Goal: Information Seeking & Learning: Learn about a topic

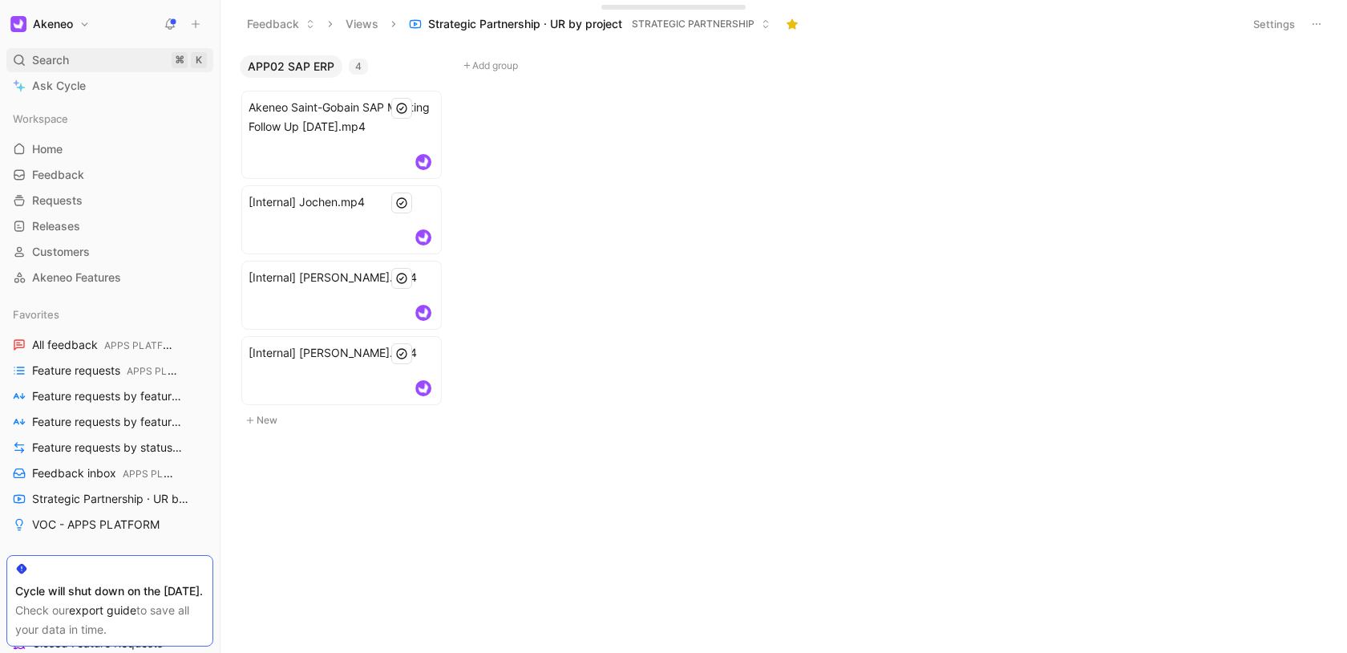
click at [53, 58] on span "Search" at bounding box center [50, 60] width 37 height 19
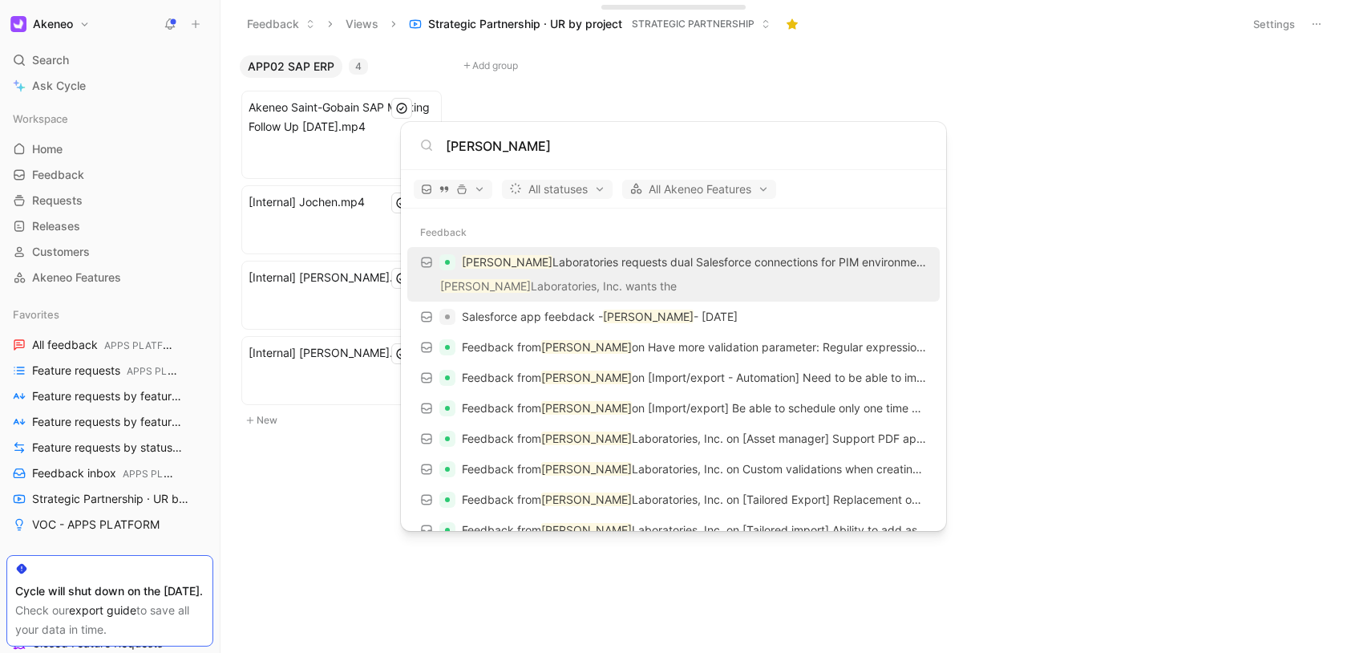
type input "[PERSON_NAME]"
click at [75, 174] on body "Akeneo Search ⌘ K Ask Cycle Workspace Home G then H Feedback G then F Requests …" at bounding box center [673, 326] width 1347 height 653
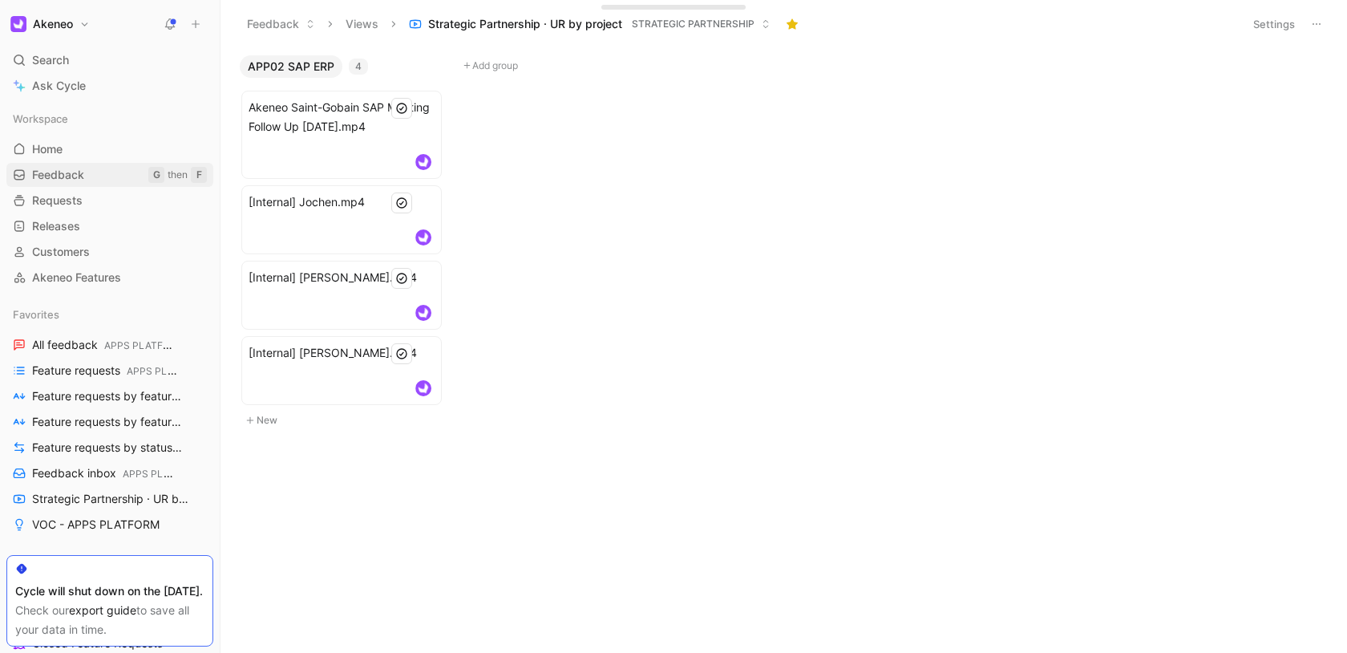
click at [68, 174] on span "Feedback" at bounding box center [58, 175] width 52 height 16
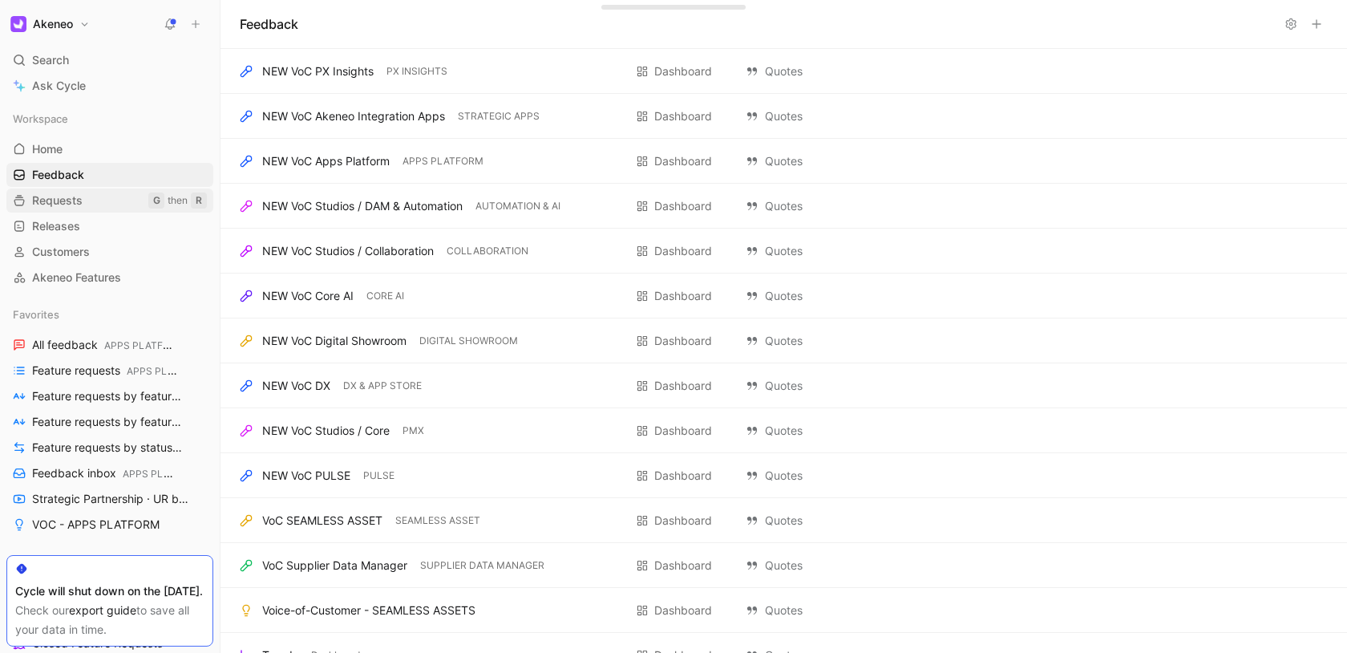
click at [66, 195] on span "Requests" at bounding box center [57, 200] width 51 height 16
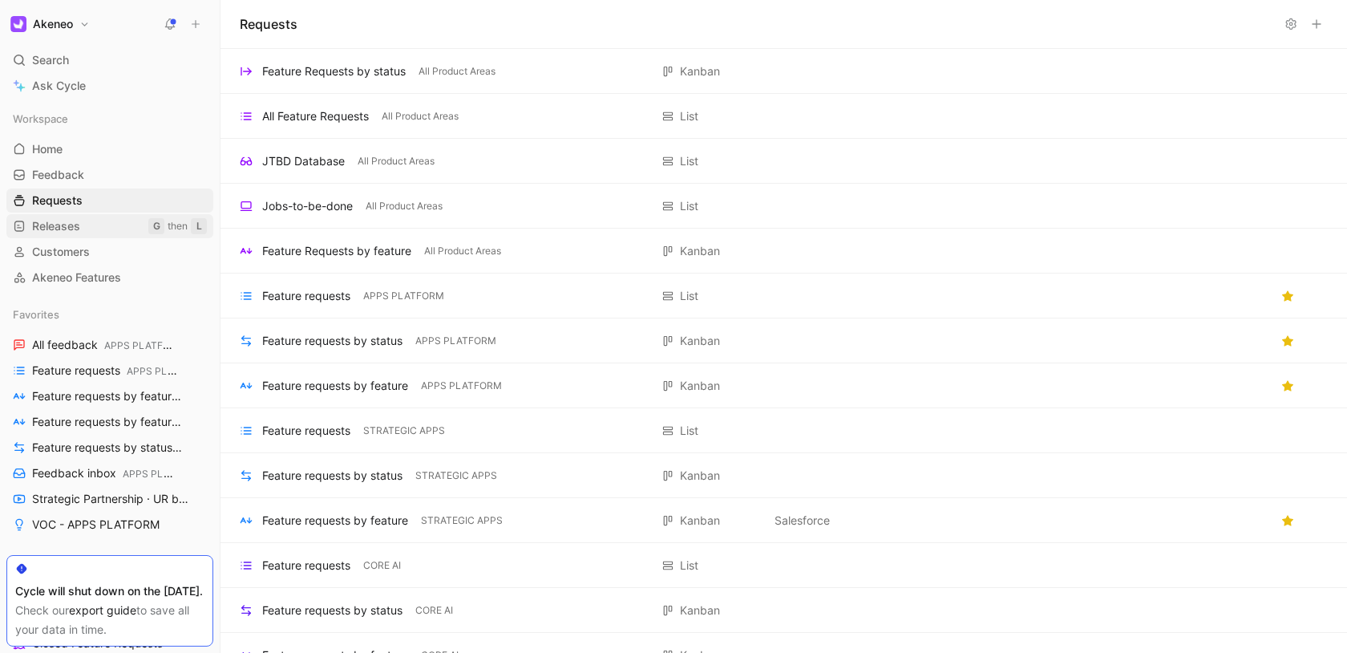
click at [67, 229] on span "Releases" at bounding box center [56, 226] width 48 height 16
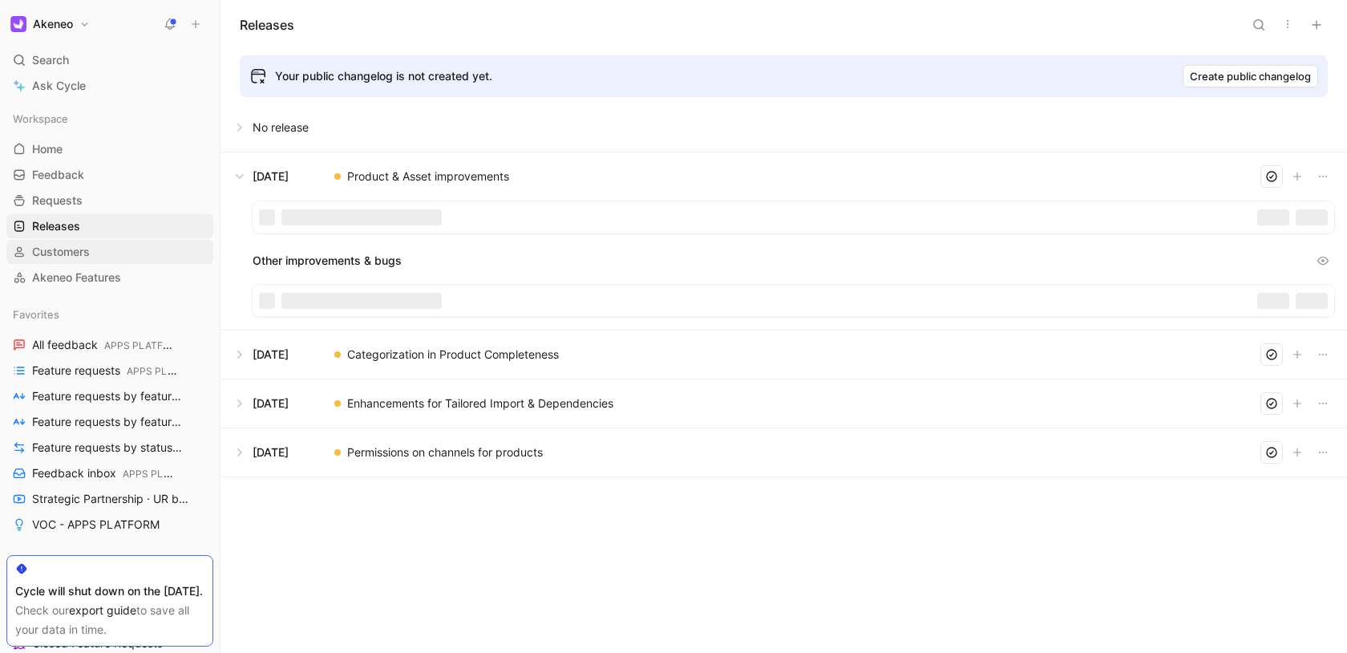
click at [75, 245] on span "Customers" at bounding box center [61, 252] width 58 height 16
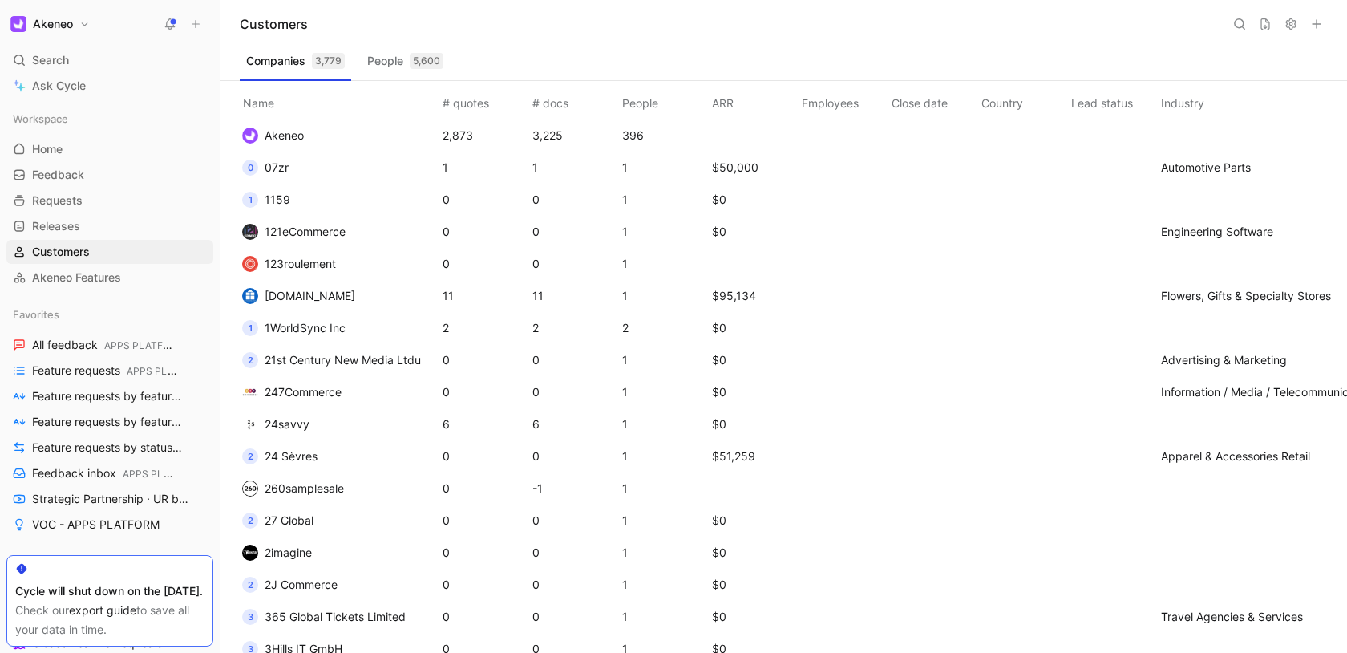
click at [1242, 18] on icon at bounding box center [1239, 24] width 13 height 13
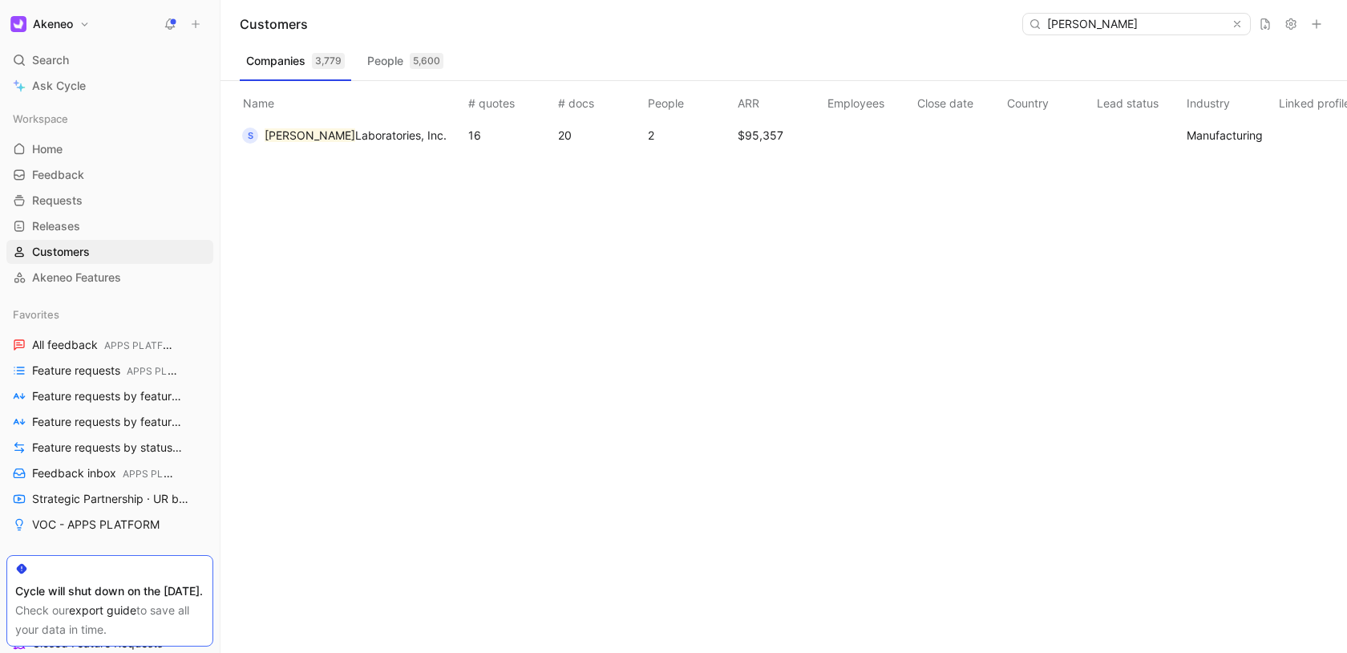
type input "[PERSON_NAME]"
click at [355, 135] on span "Laboratories, Inc." at bounding box center [400, 135] width 91 height 14
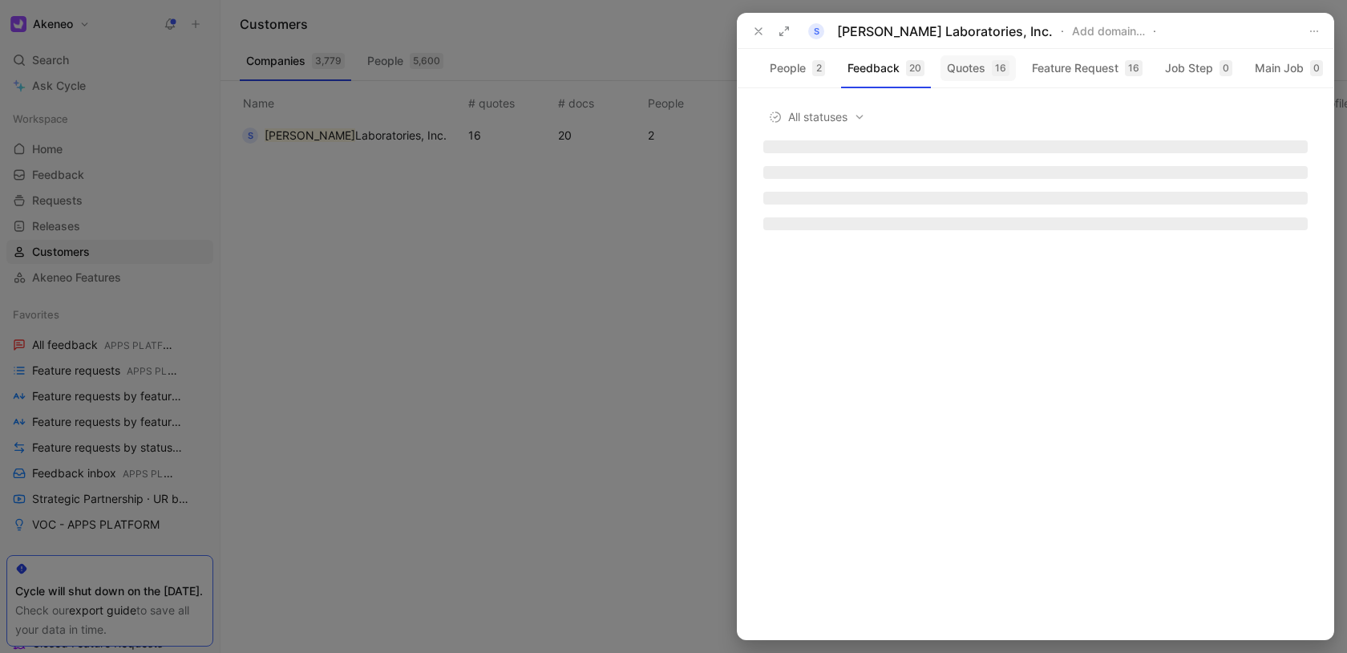
click at [973, 71] on button "Quotes 16" at bounding box center [977, 68] width 75 height 26
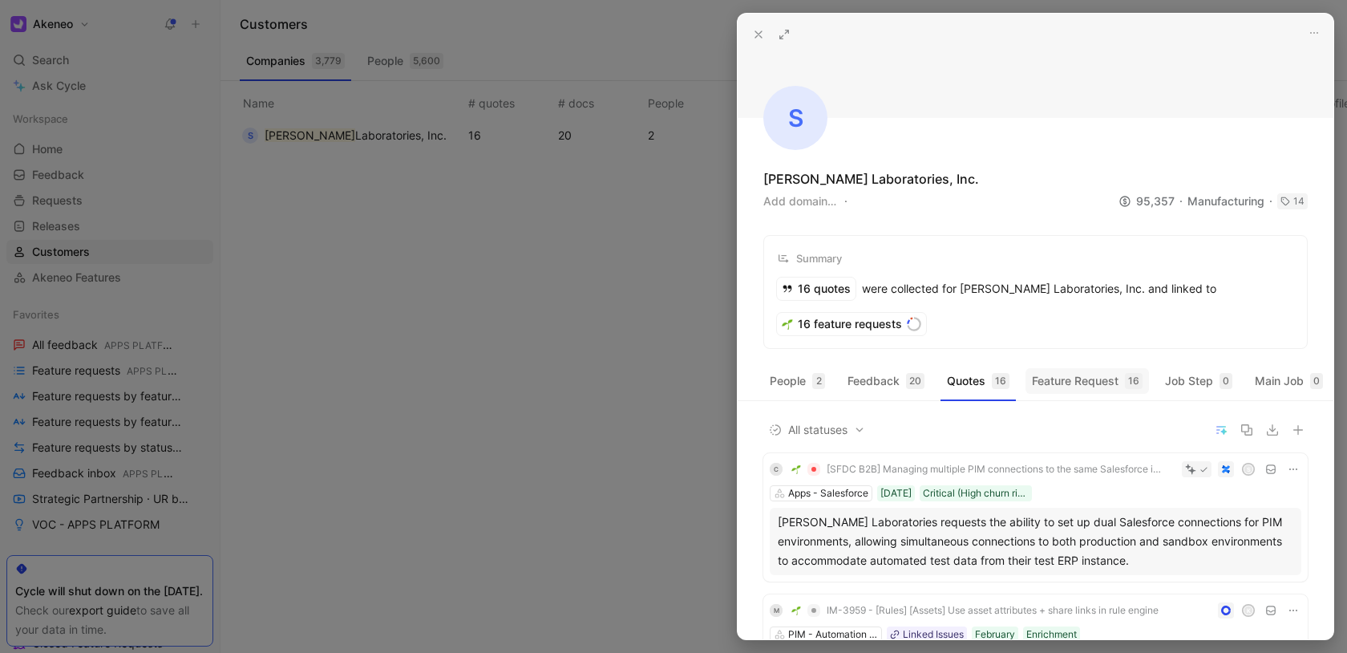
click at [1064, 389] on button "Feature Request 16" at bounding box center [1086, 381] width 123 height 26
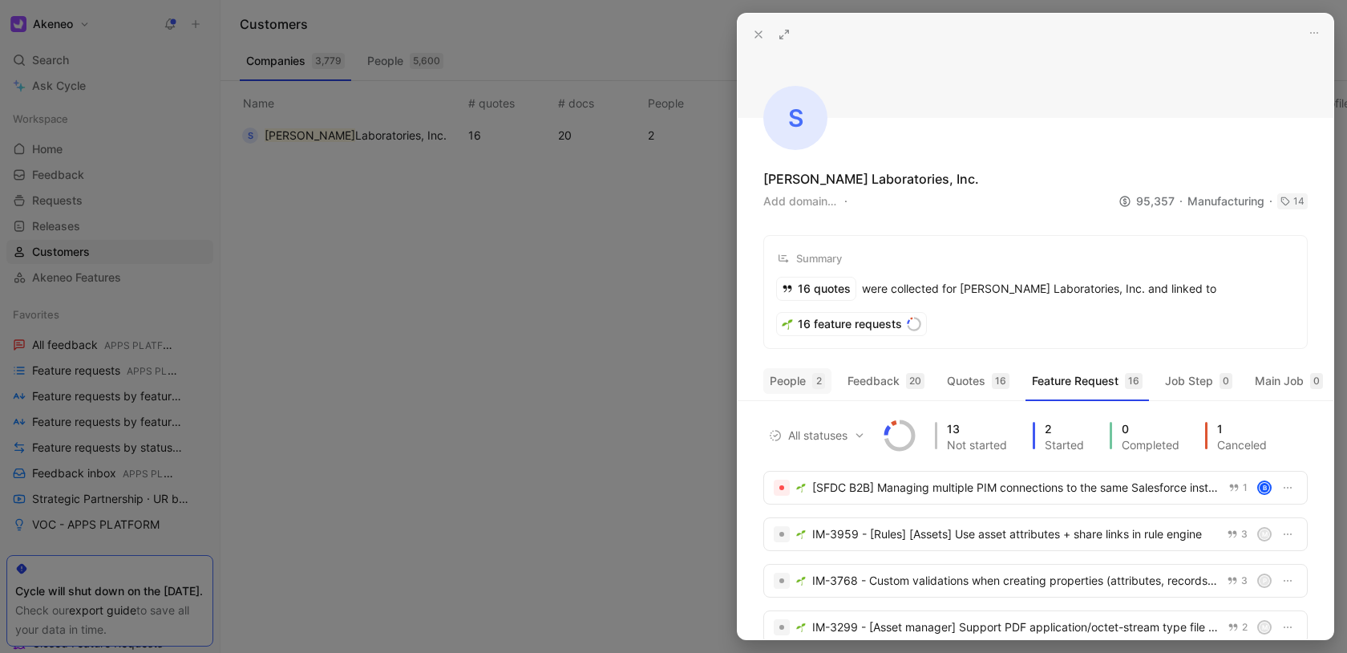
click at [790, 390] on button "People 2" at bounding box center [797, 381] width 68 height 26
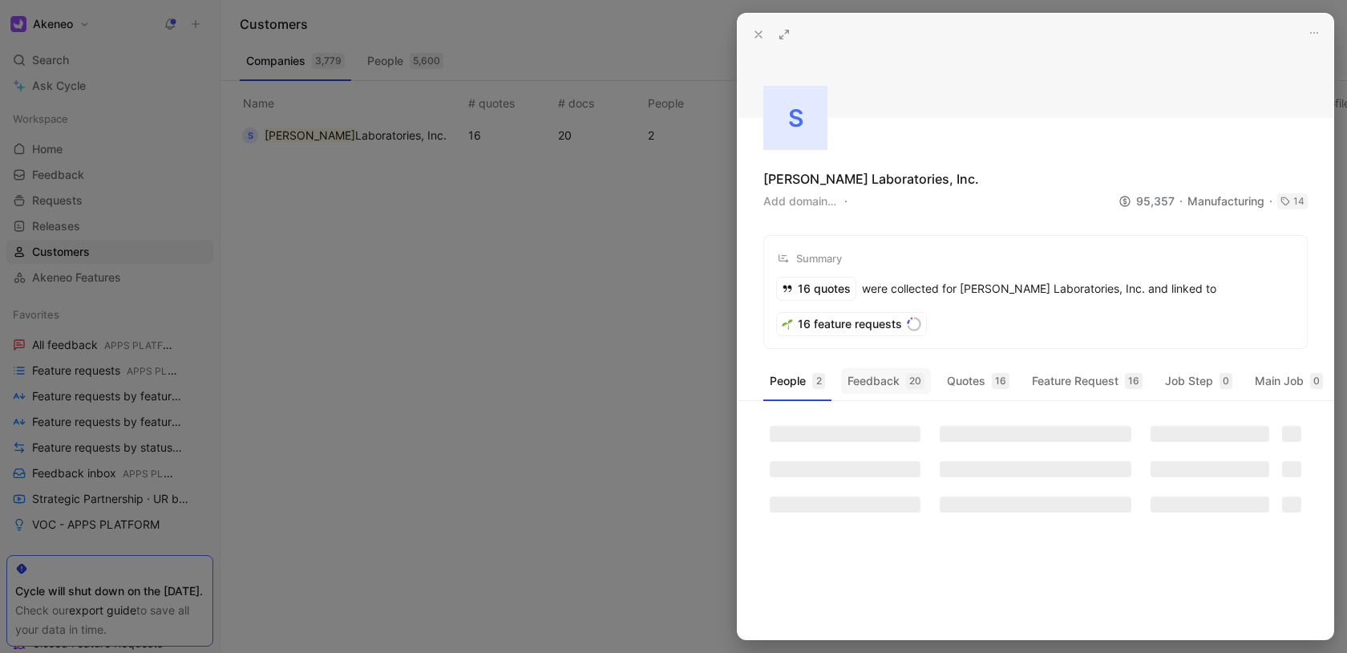
click at [909, 379] on div "20" at bounding box center [915, 381] width 18 height 16
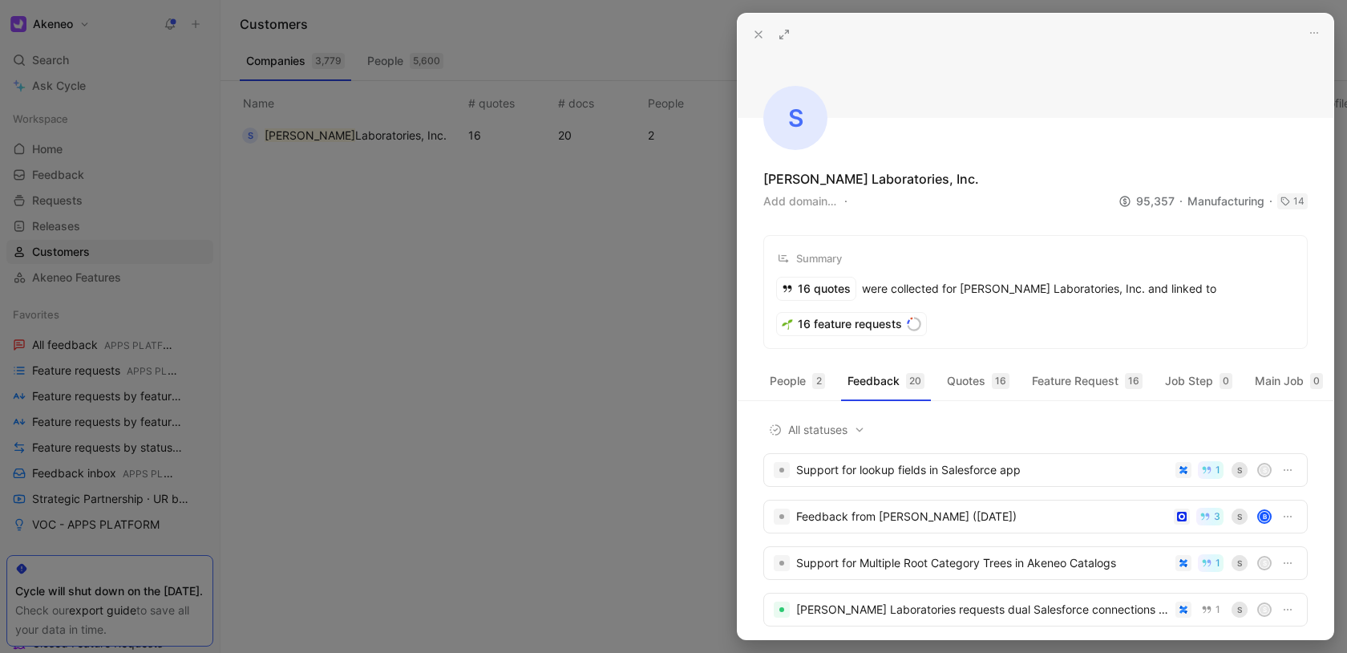
click at [757, 38] on icon at bounding box center [758, 34] width 13 height 13
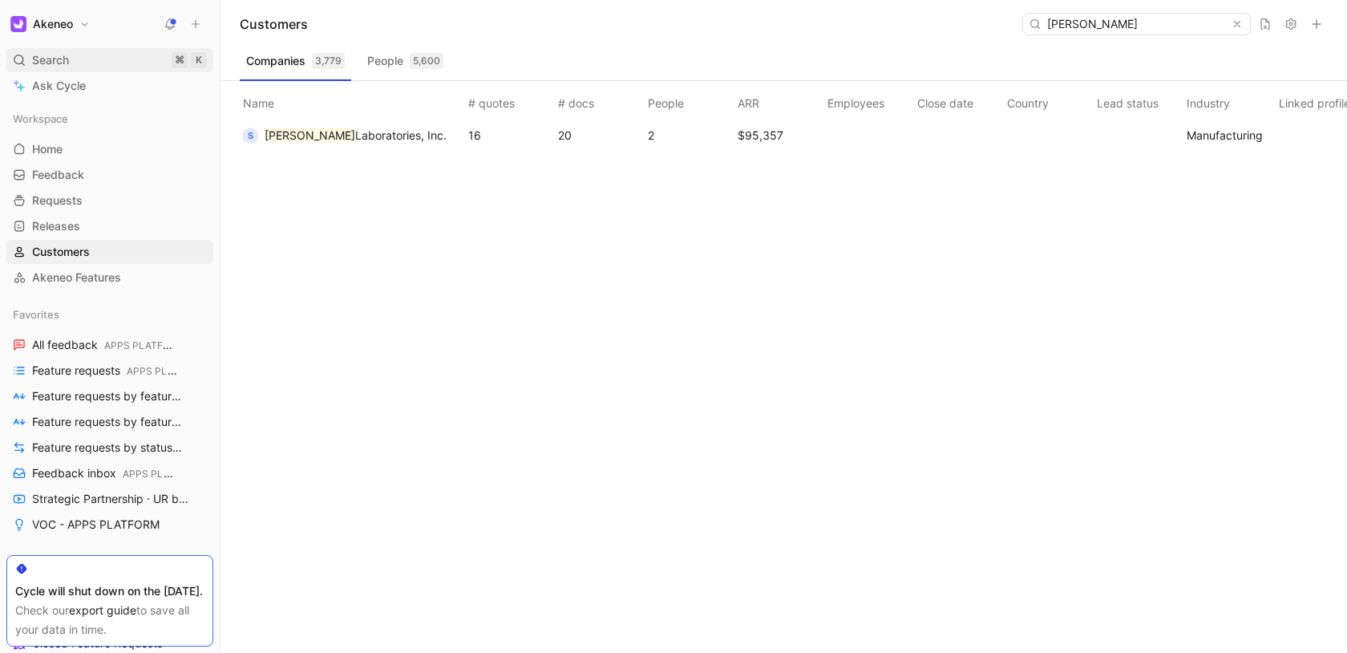
click at [104, 55] on div "Search ⌘ K" at bounding box center [109, 60] width 207 height 24
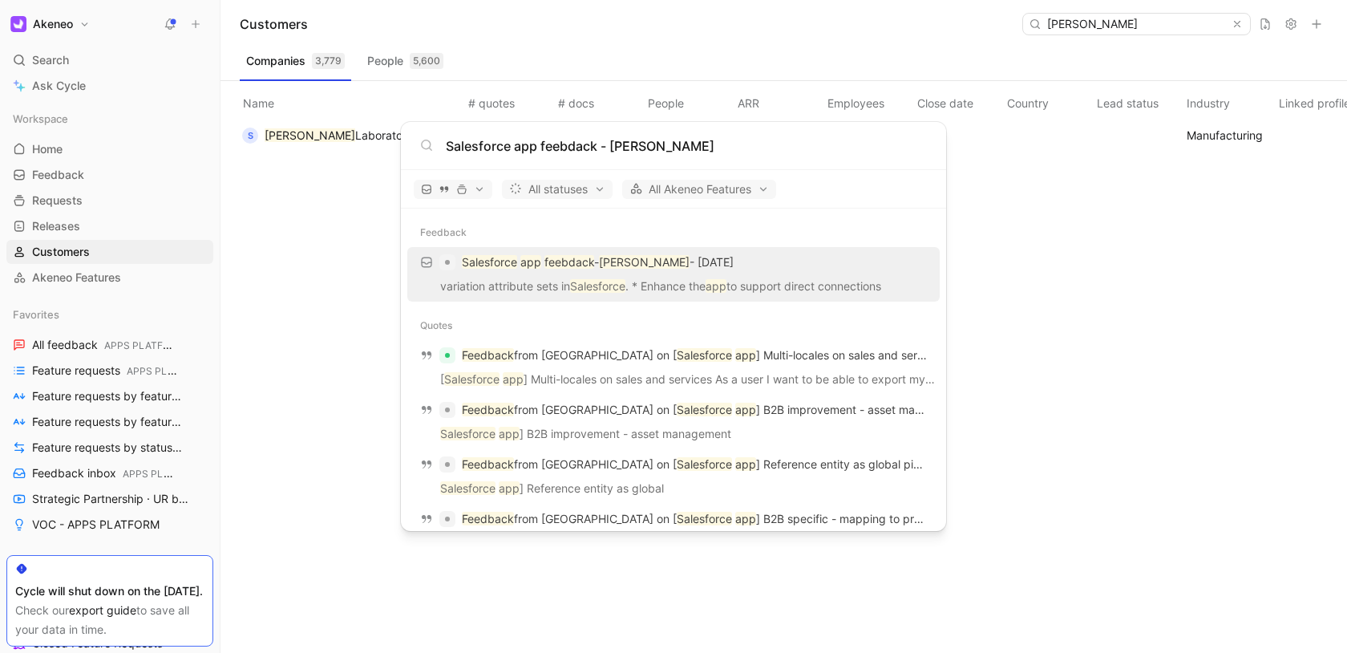
type input "Salesforce app feebdack - [PERSON_NAME]"
click at [480, 284] on p "variation attribute sets in Salesforce . * Enhance the app to support direct co…" at bounding box center [673, 289] width 523 height 24
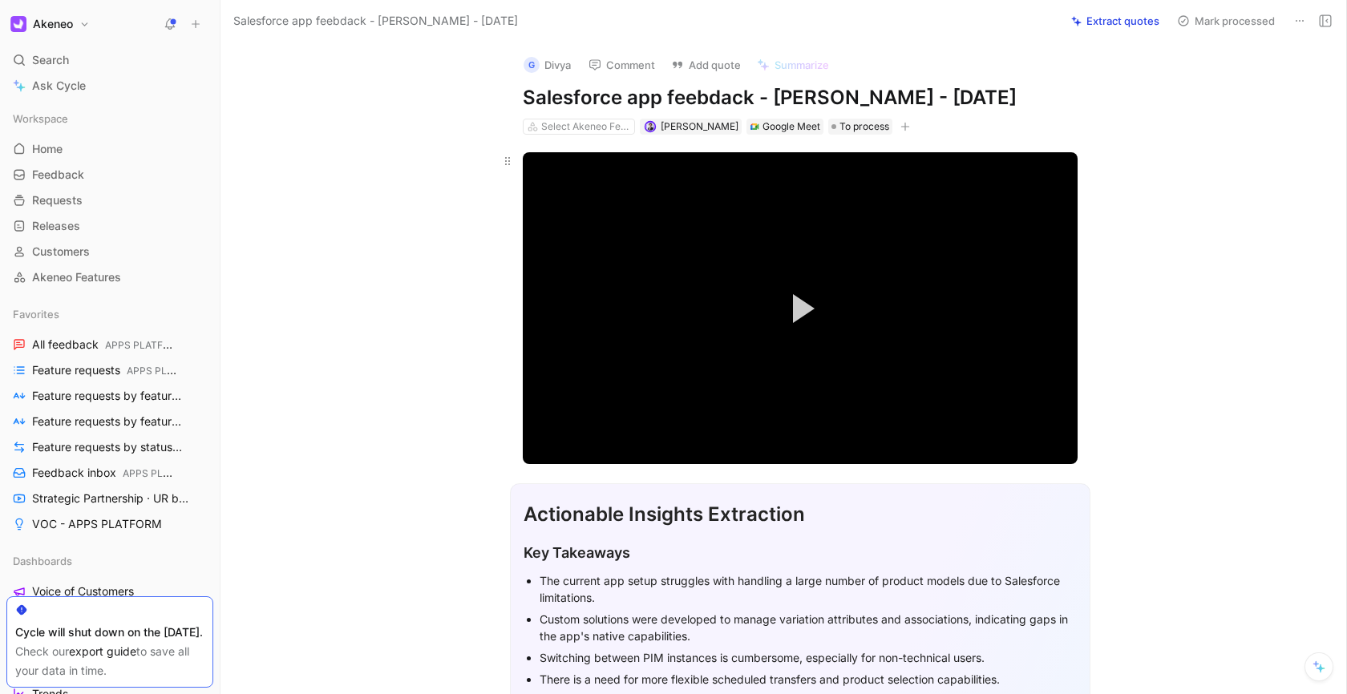
click at [766, 304] on button "Play Video" at bounding box center [800, 309] width 72 height 72
click at [617, 427] on div "Loaded : 3.58% 04:09 00:01" at bounding box center [800, 428] width 555 height 2
click at [672, 427] on div "Loaded : 20.64% 06:23 06:23" at bounding box center [800, 428] width 555 height 2
click at [705, 427] on div "Loaded : 30.04% 07:41 06:25" at bounding box center [800, 428] width 555 height 2
click at [711, 427] on div "Loaded : 35.70% 08:01 07:48" at bounding box center [800, 428] width 555 height 2
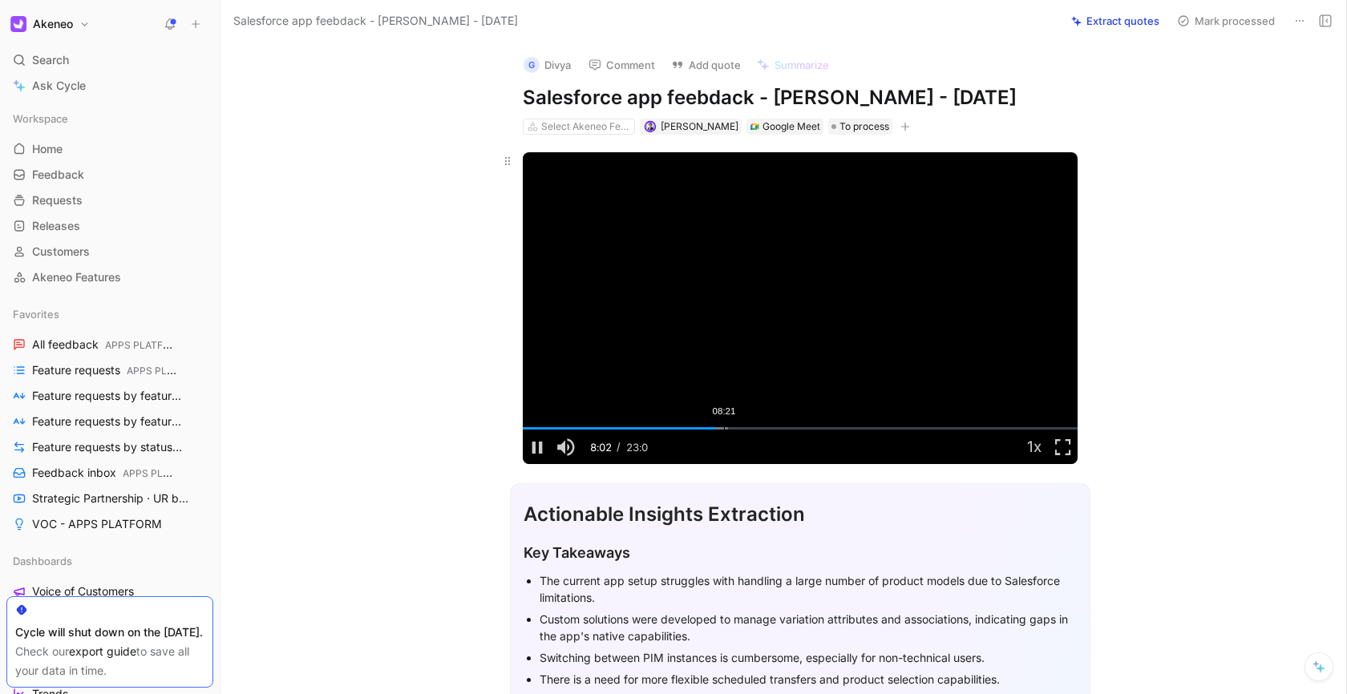
click at [719, 427] on div "Loaded : 36.93% 08:21 08:02" at bounding box center [800, 428] width 555 height 2
click at [732, 427] on div "Loaded : 38.06% 08:53 08:53" at bounding box center [800, 428] width 555 height 2
click at [747, 427] on div "Loaded : 40.32% 09:29 08:54" at bounding box center [800, 428] width 555 height 2
click at [766, 427] on div "10:07" at bounding box center [766, 428] width 1 height 2
click at [779, 427] on div "10:39" at bounding box center [779, 428] width 1 height 2
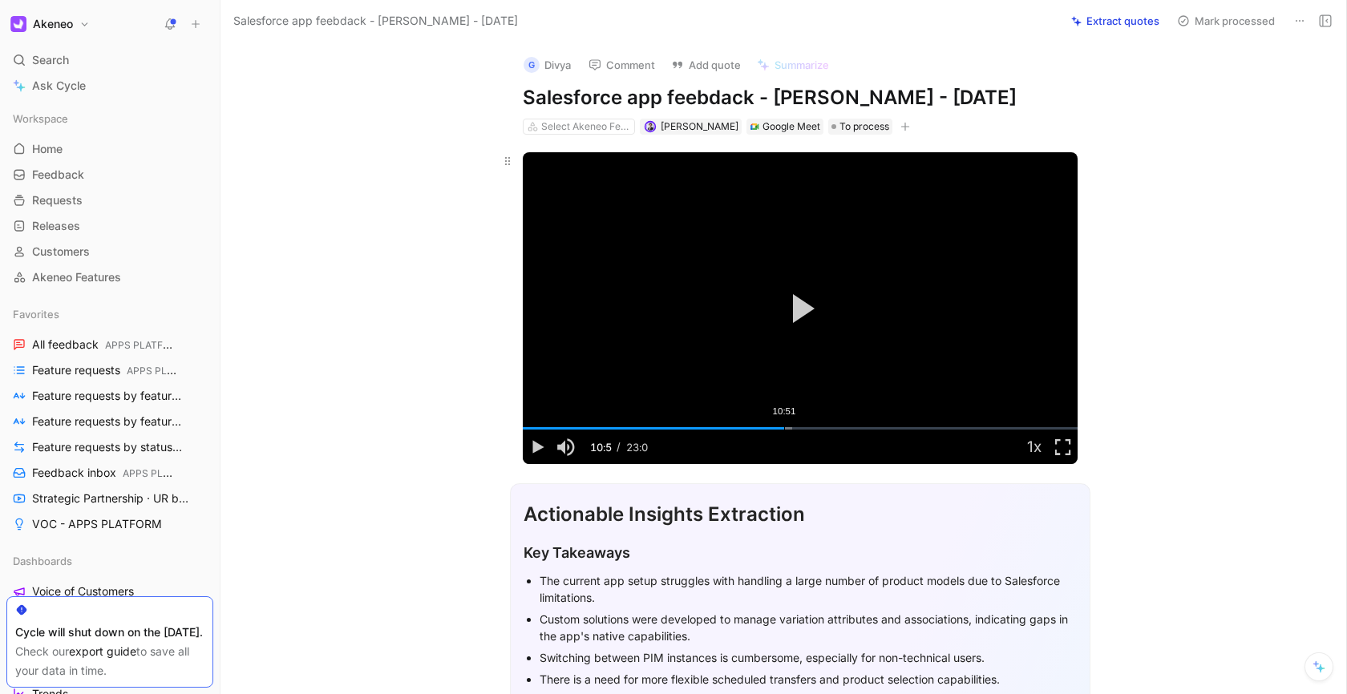
click at [784, 427] on div "10:51" at bounding box center [784, 428] width 1 height 2
click at [793, 428] on div "11:13" at bounding box center [793, 428] width 1 height 2
click at [806, 427] on div "11:47" at bounding box center [806, 428] width 1 height 2
click at [815, 427] on div "12:09" at bounding box center [815, 428] width 1 height 2
click at [833, 427] on div "12:53" at bounding box center [833, 428] width 1 height 2
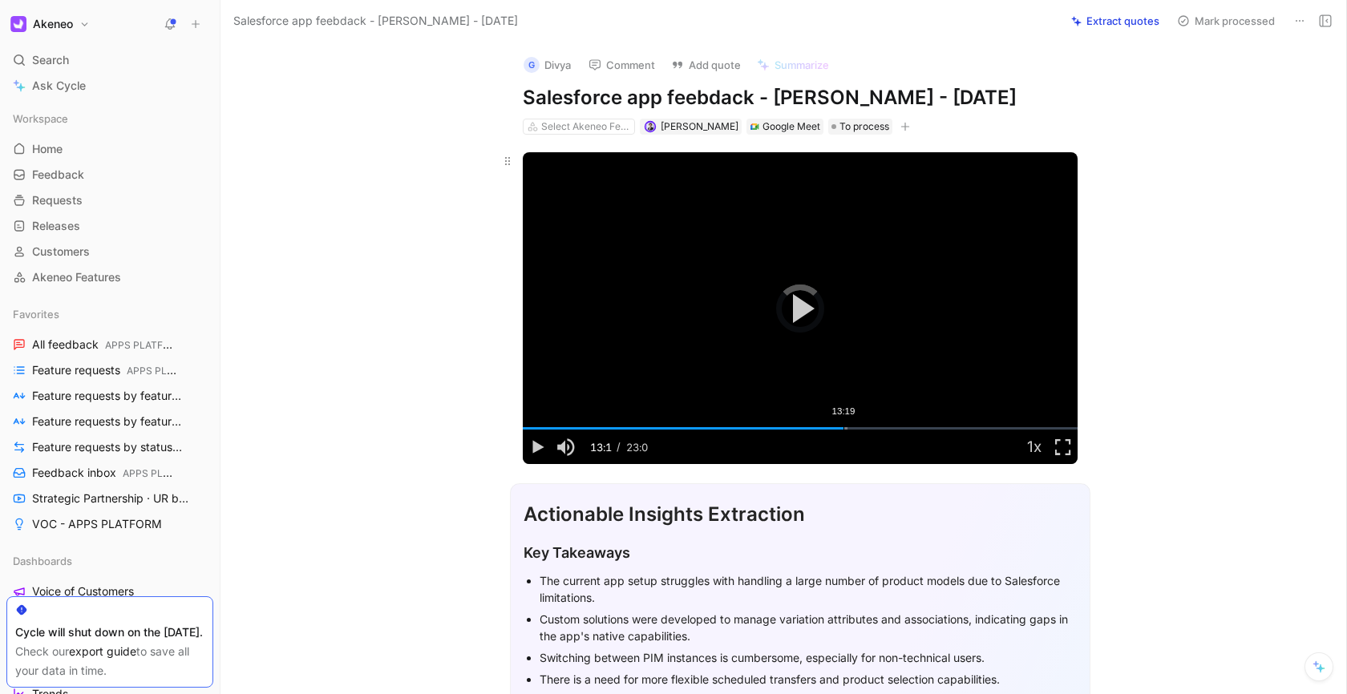
click at [843, 427] on div "13:19" at bounding box center [843, 428] width 1 height 2
click at [859, 427] on div "Loaded : 58.57% 14:09 13:19" at bounding box center [800, 428] width 555 height 2
click at [867, 427] on div "Loaded : 62.40% 14:29 14:11" at bounding box center [800, 428] width 555 height 2
click at [879, 428] on div "14:47" at bounding box center [879, 428] width 1 height 2
click at [887, 427] on div "15:07" at bounding box center [887, 428] width 1 height 2
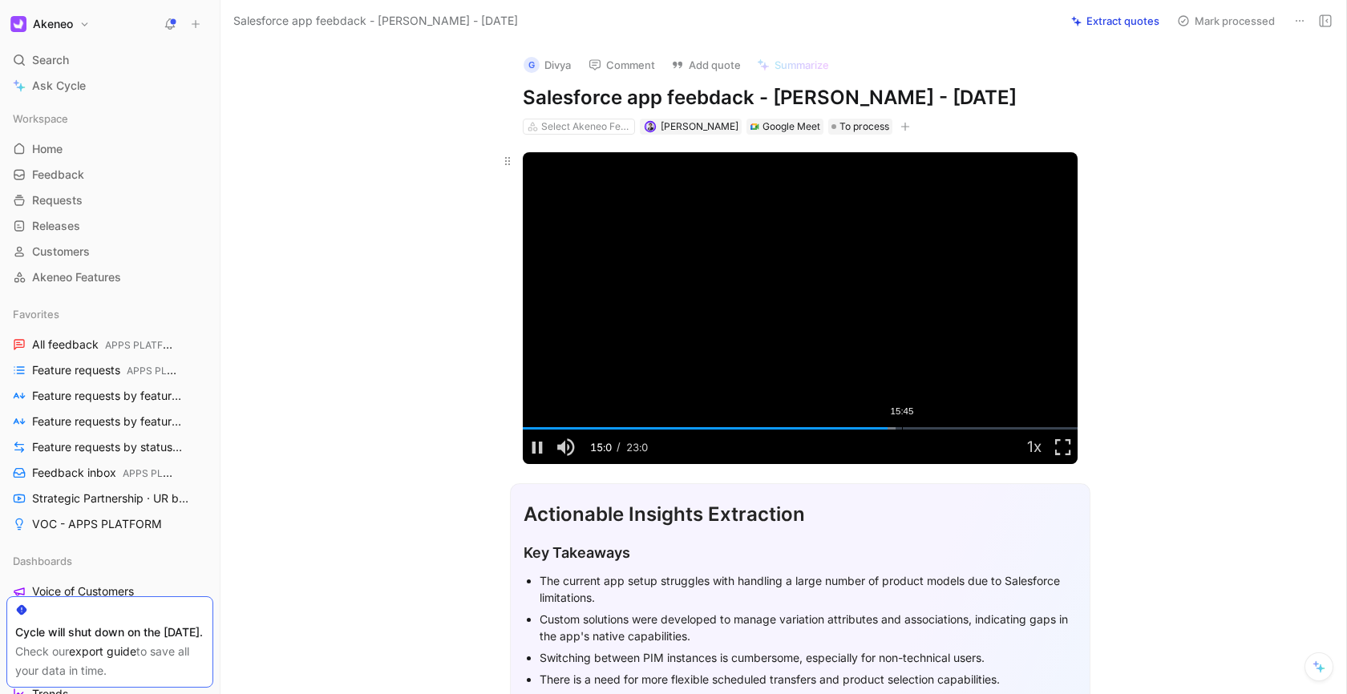
click at [902, 427] on div "15:45" at bounding box center [902, 428] width 1 height 2
click at [919, 427] on div "Loaded : 67.17% 16:41 15:45" at bounding box center [800, 428] width 555 height 2
click at [928, 427] on div "Loaded : 74.20% 17:03 16:41" at bounding box center [800, 428] width 555 height 2
click at [939, 427] on div "Loaded : 75.84% 17:29 17:03" at bounding box center [800, 428] width 555 height 2
click at [992, 428] on div "19:31" at bounding box center [992, 428] width 1 height 2
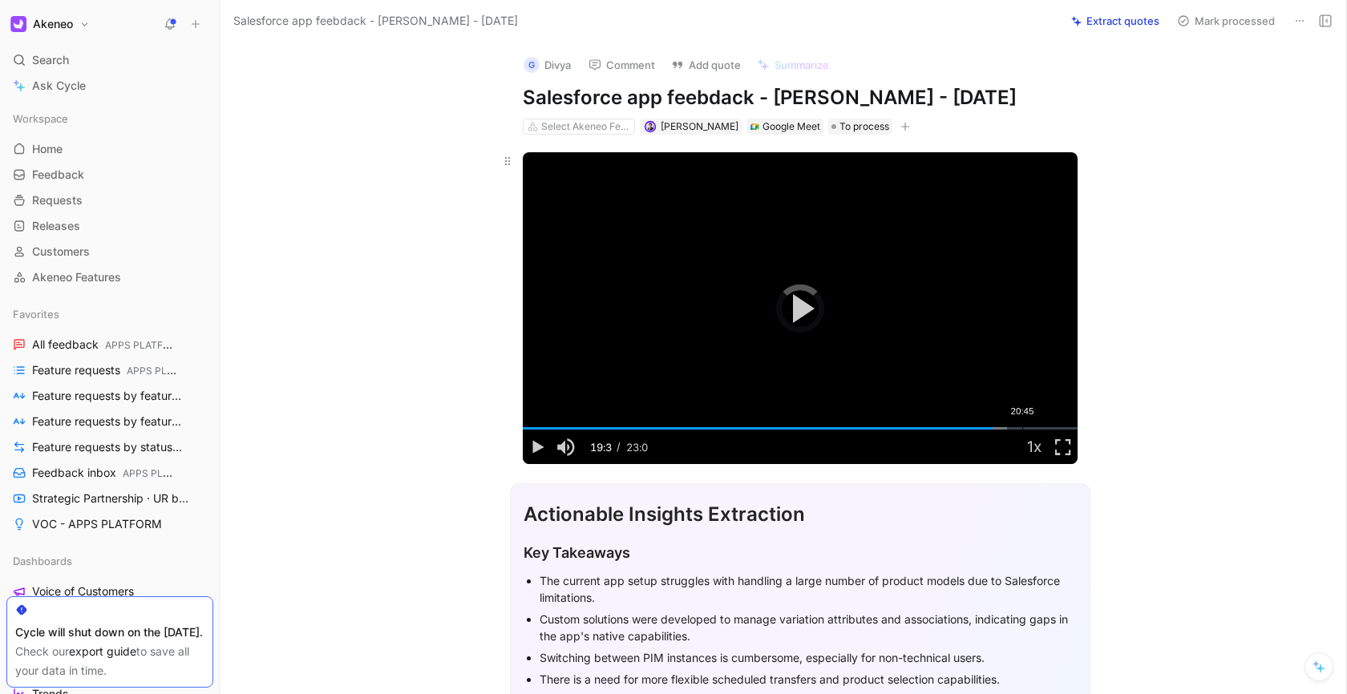
click at [1017, 427] on div "Loaded : 87.35% 20:45 19:31" at bounding box center [800, 428] width 555 height 2
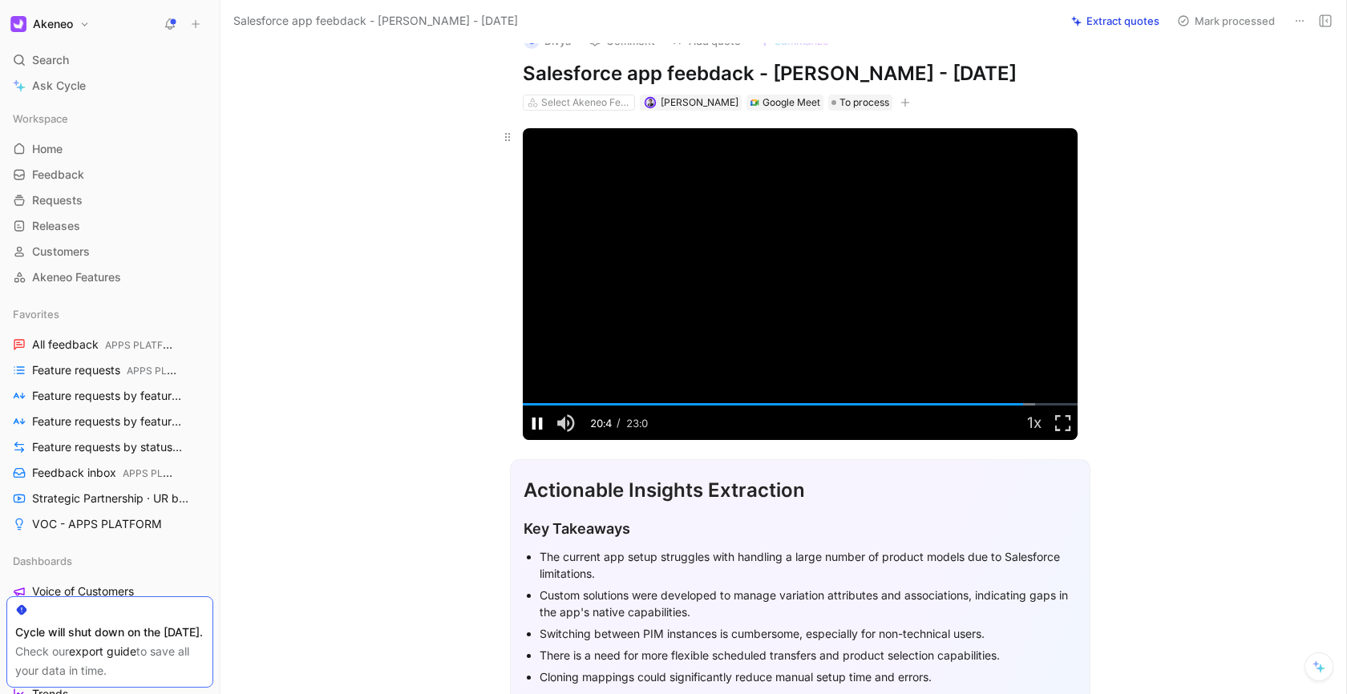
click at [531, 423] on span "Video Player" at bounding box center [537, 423] width 29 height 0
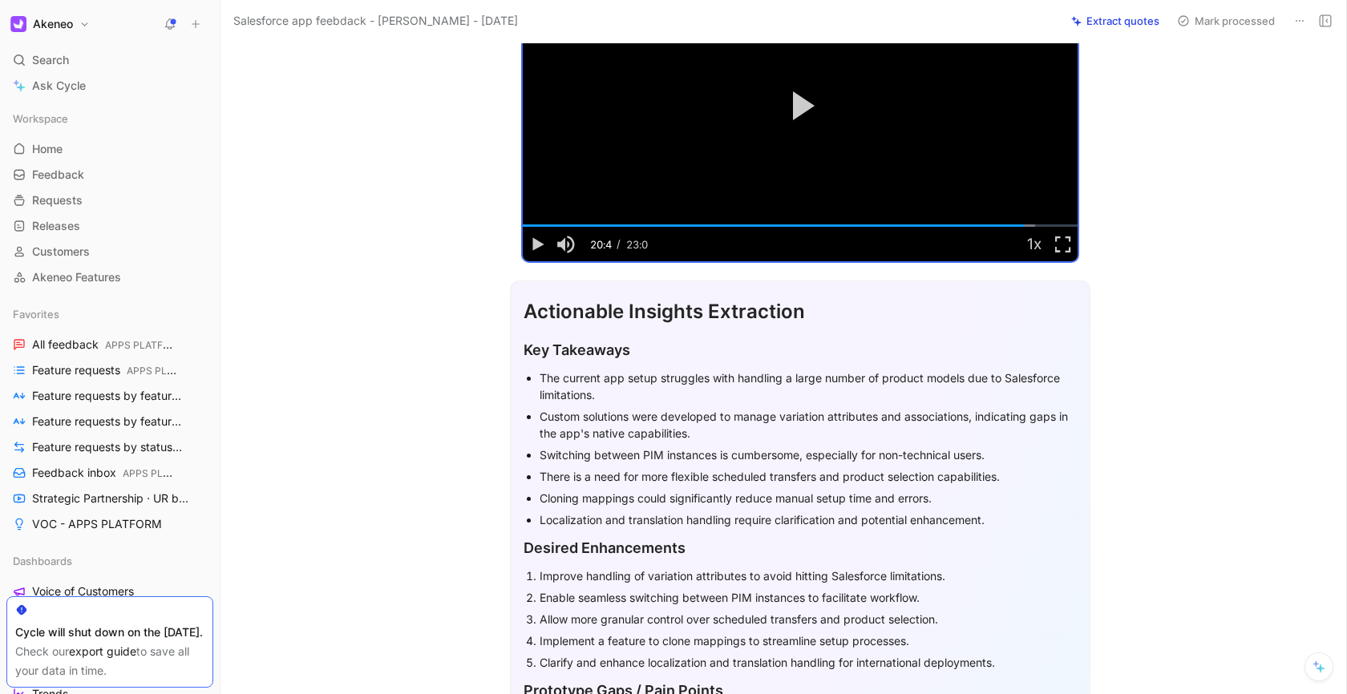
scroll to position [205, 0]
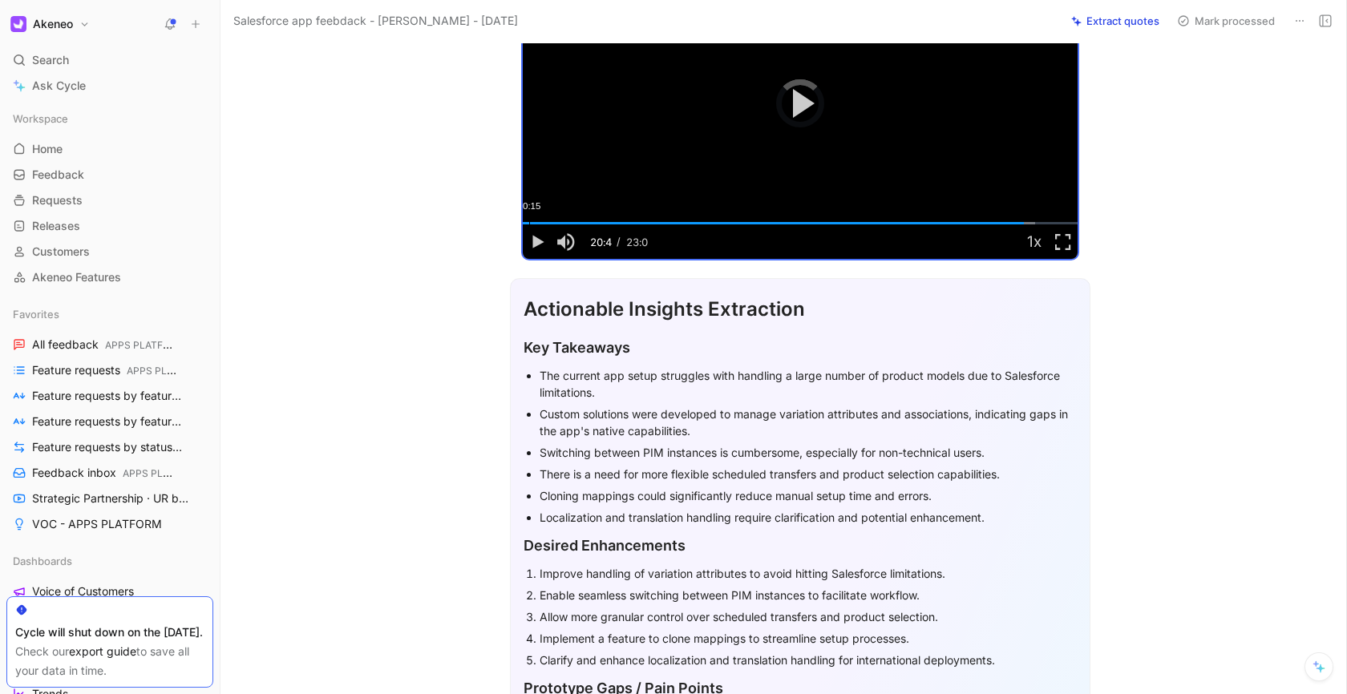
click at [524, 222] on div "Loaded : 92.38% 00:15 20:48" at bounding box center [800, 223] width 555 height 2
drag, startPoint x: 524, startPoint y: 220, endPoint x: 534, endPoint y: 225, distance: 10.8
click at [534, 224] on div "Loaded : 92.38% 00:39 00:39" at bounding box center [800, 223] width 555 height 2
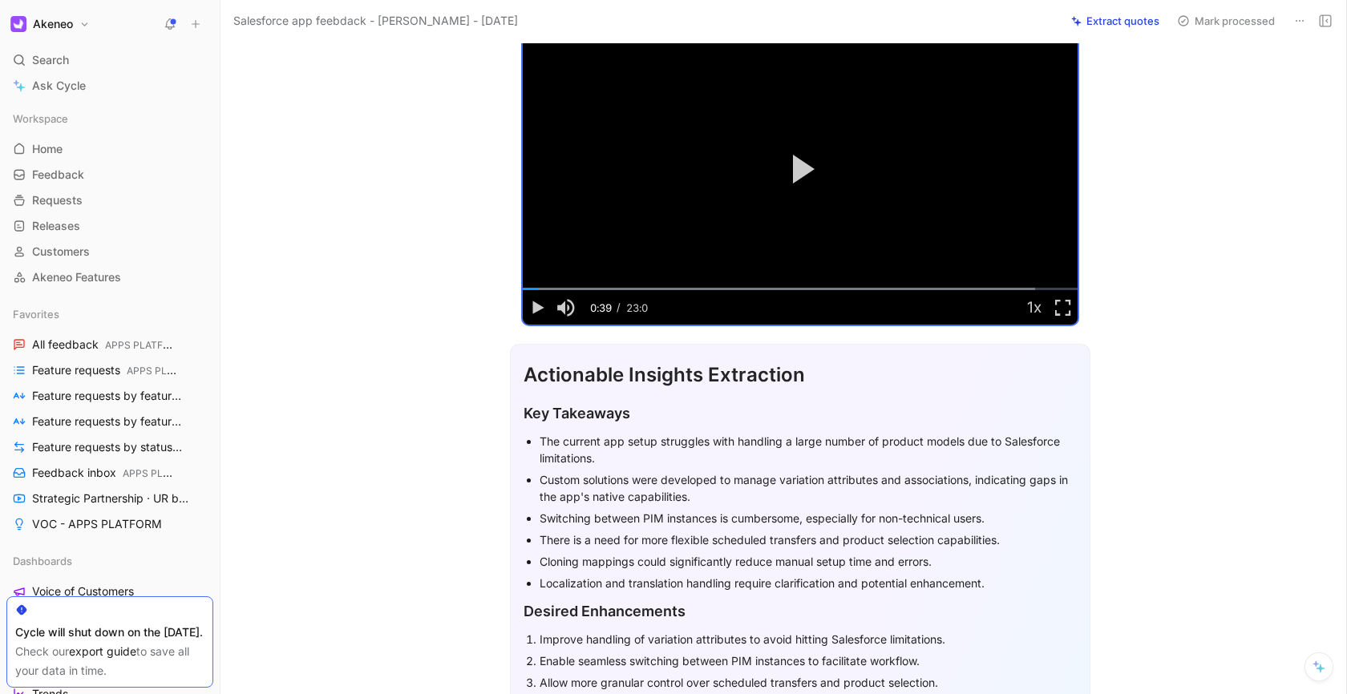
scroll to position [0, 0]
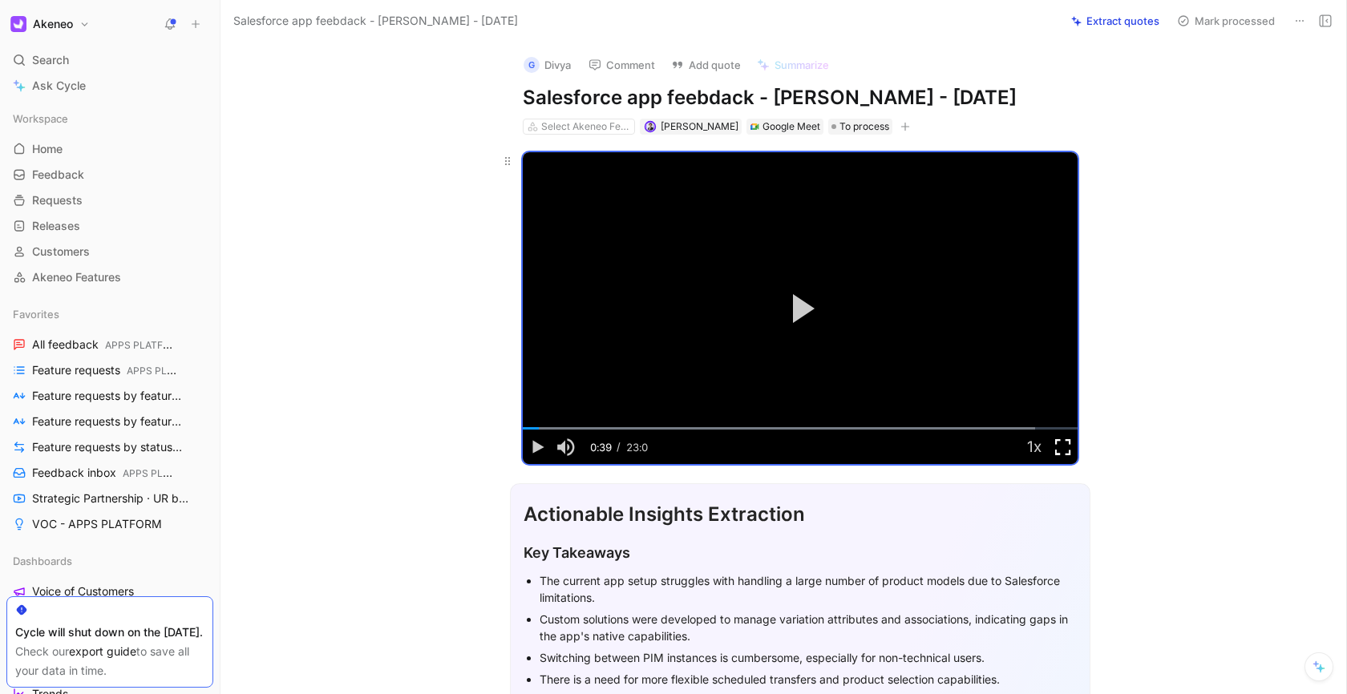
click at [1066, 447] on span "Video Player" at bounding box center [1063, 447] width 29 height 0
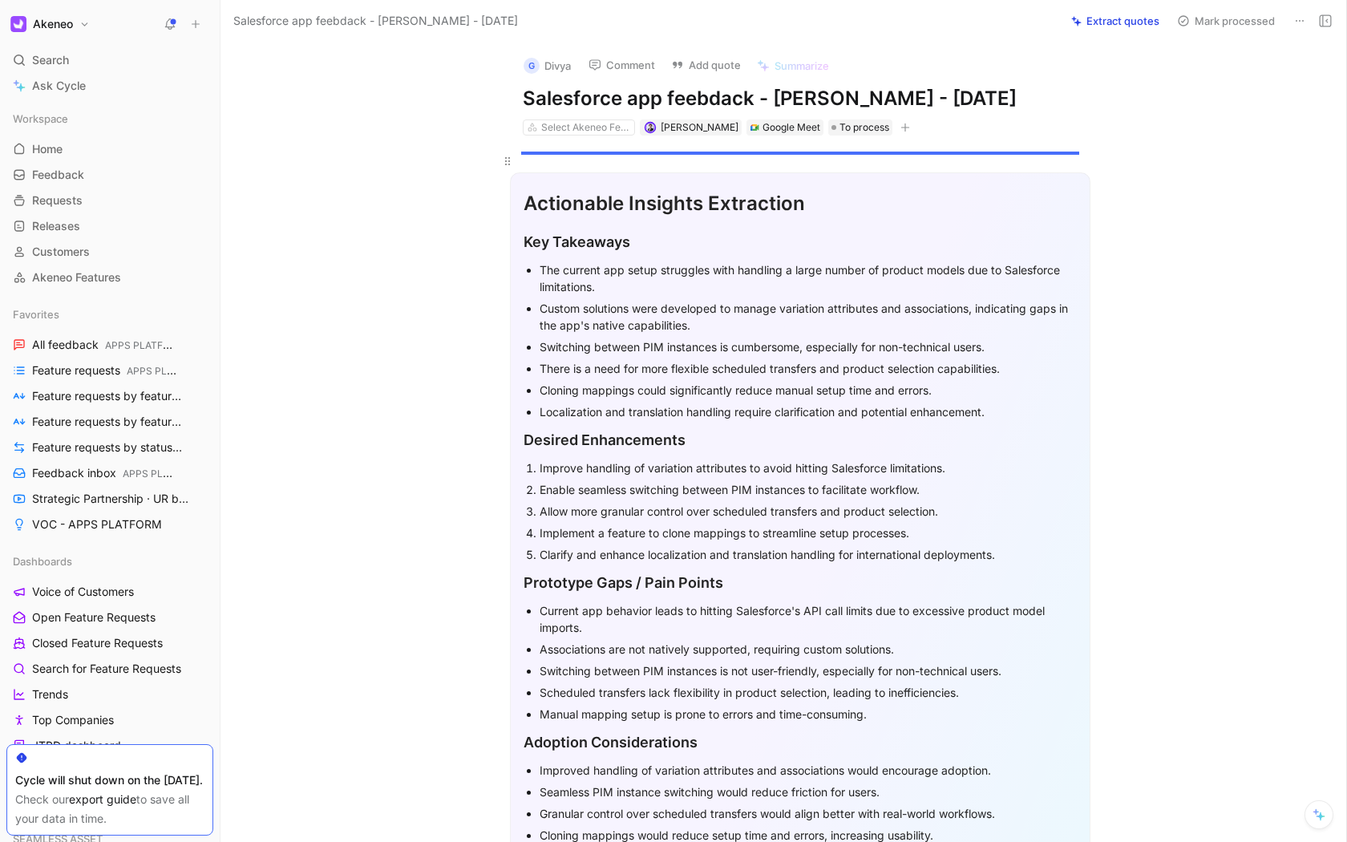
click at [533, 118] on div "00:10" at bounding box center [533, 116] width 1 height 2
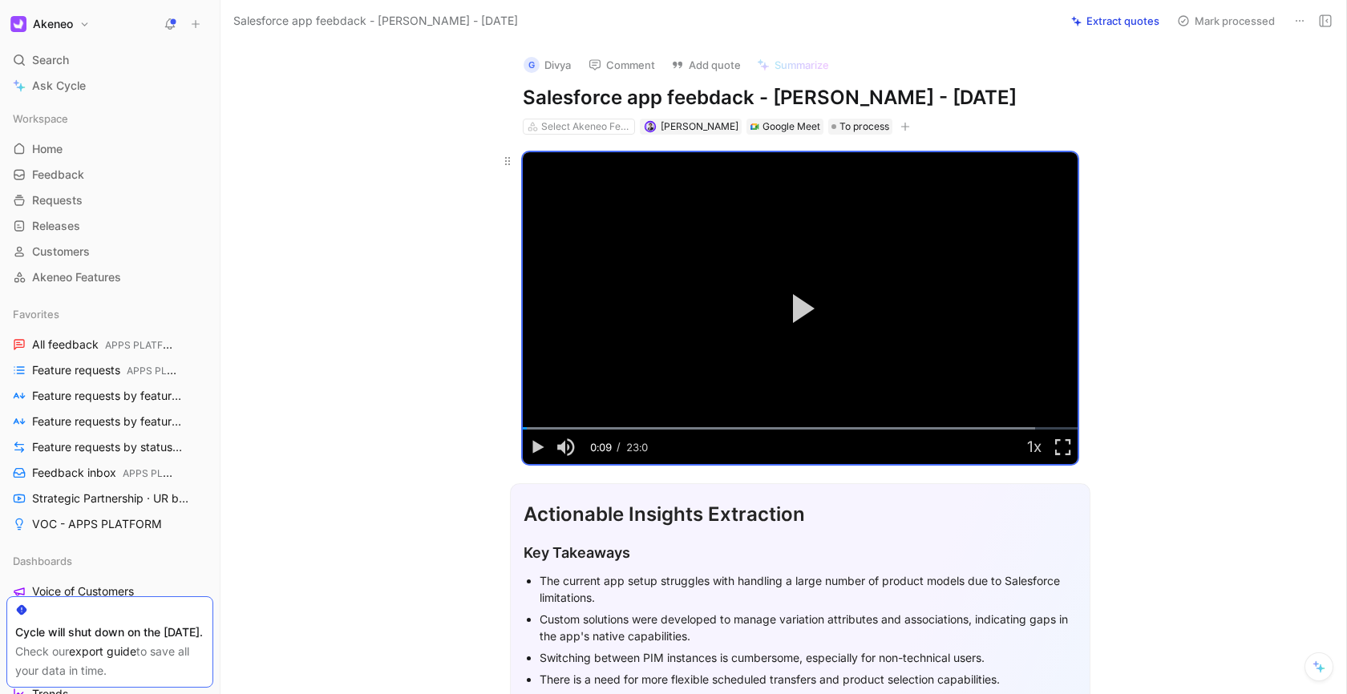
click at [786, 317] on button "Play Video" at bounding box center [800, 309] width 72 height 72
click at [1054, 447] on span "Video Player" at bounding box center [1063, 447] width 29 height 0
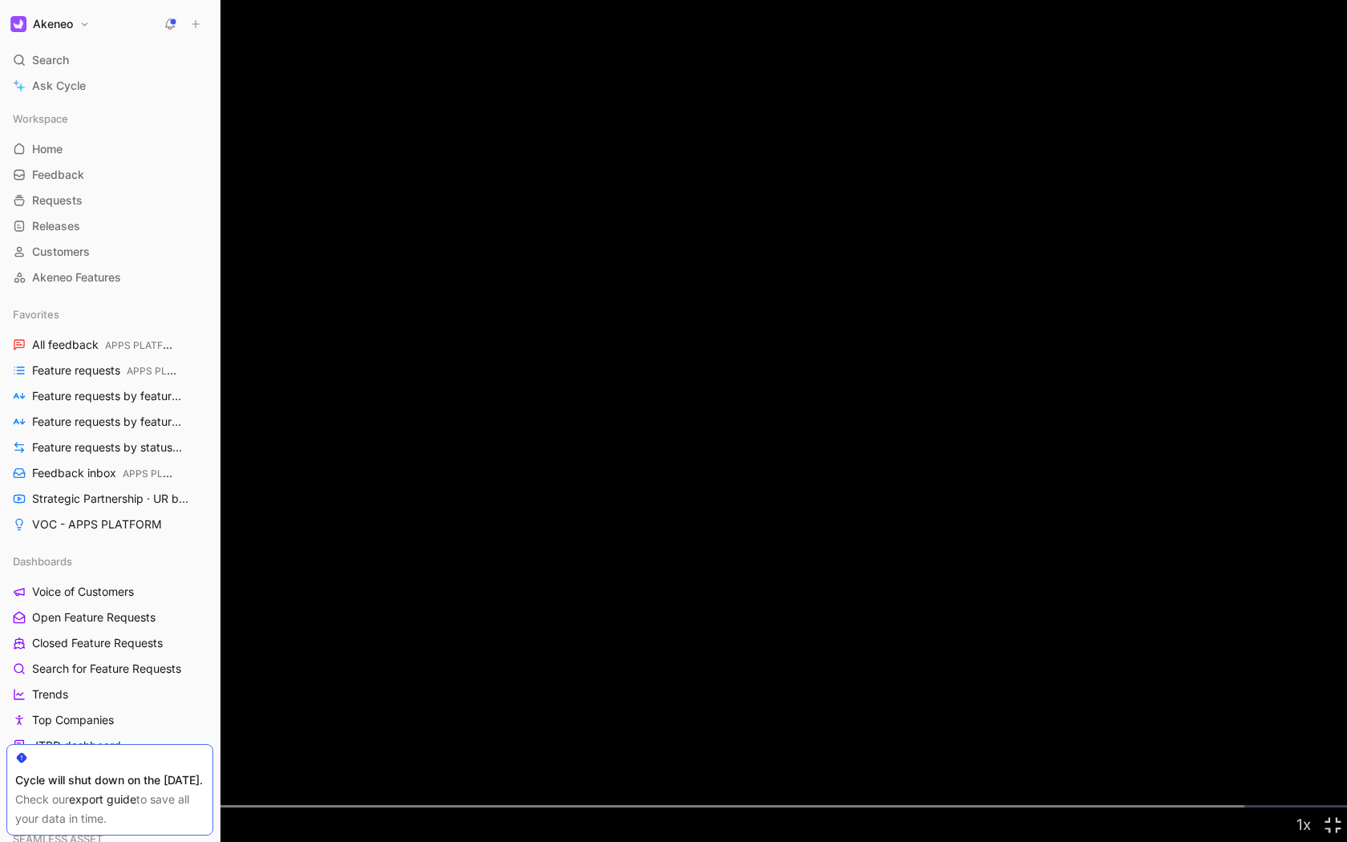
click at [3, 652] on span "Video Player" at bounding box center [14, 824] width 29 height 0
click at [8, 652] on span "Video Player" at bounding box center [14, 824] width 29 height 0
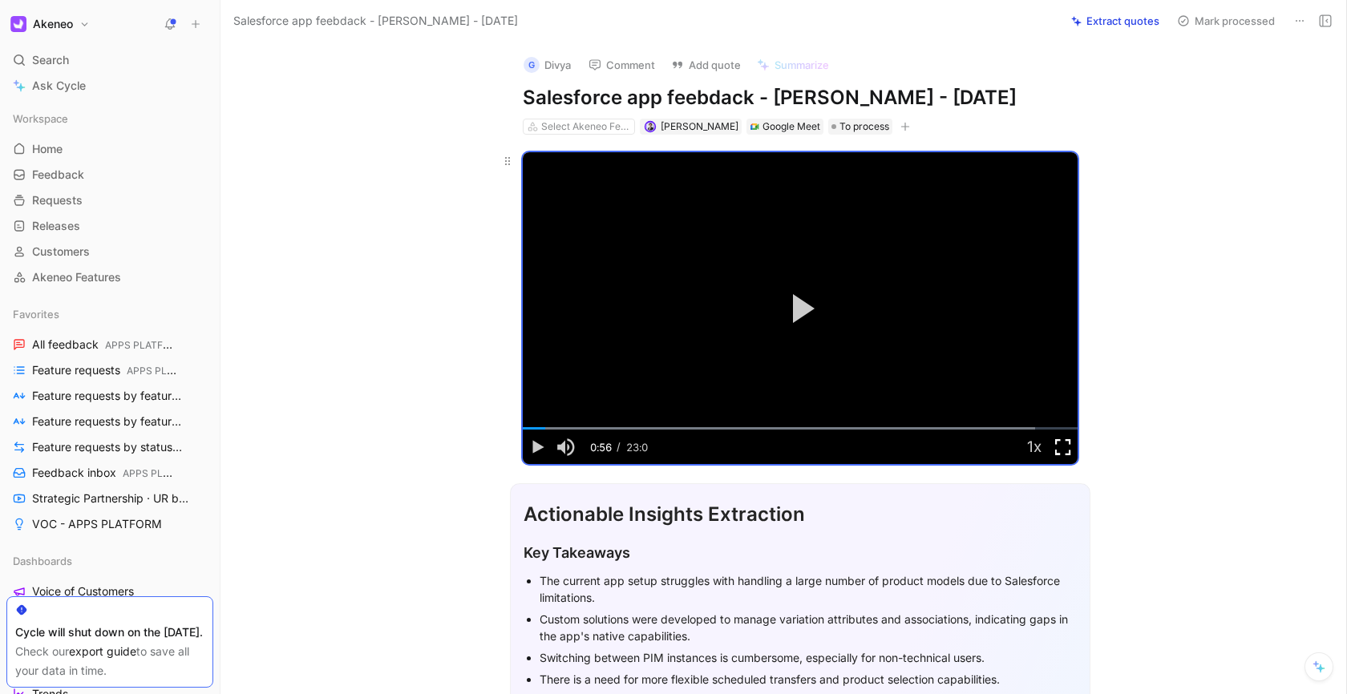
click at [1068, 447] on span "Video Player" at bounding box center [1063, 447] width 29 height 0
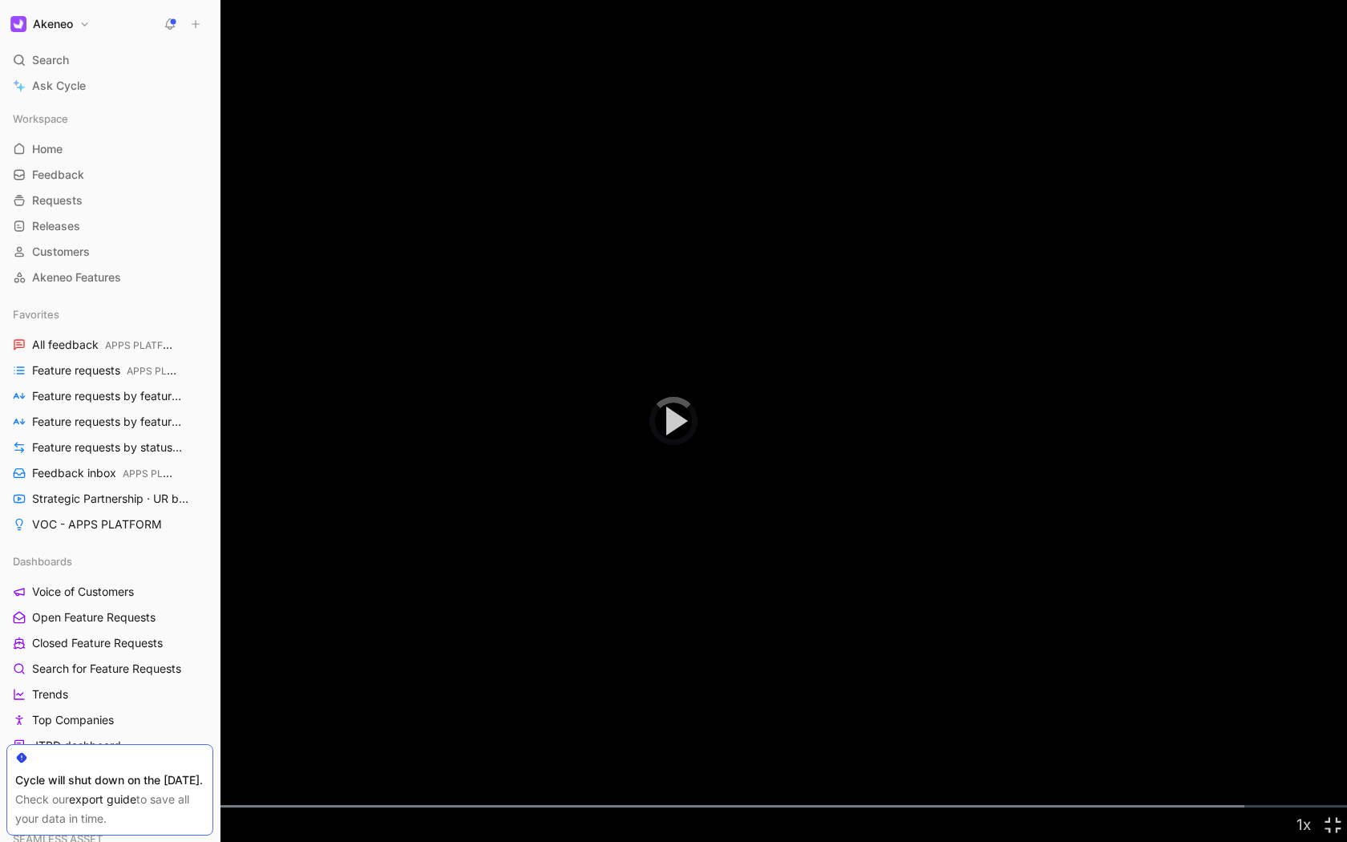
click at [65, 652] on div "01:06" at bounding box center [65, 806] width 1 height 2
click at [77, 652] on div "01:19" at bounding box center [77, 806] width 1 height 2
click at [104, 652] on div "01:47" at bounding box center [104, 806] width 1 height 2
click at [115, 652] on div "Loaded : 92.38% 01:57 01:47" at bounding box center [673, 806] width 1347 height 2
click at [131, 652] on div "Loaded : 92.38% 02:14 01:57" at bounding box center [673, 806] width 1347 height 2
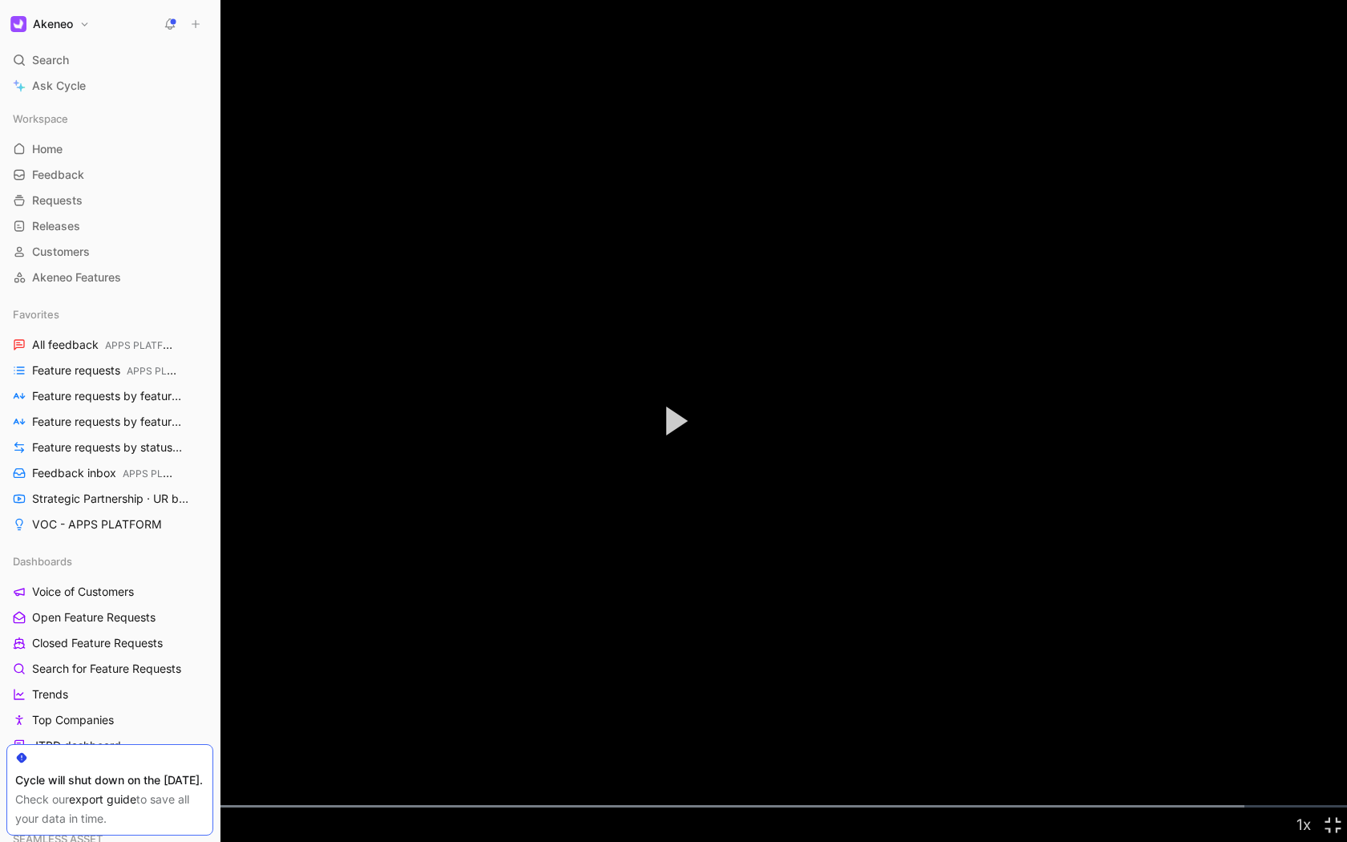
click at [44, 652] on div "00:45" at bounding box center [44, 806] width 1 height 2
click at [37, 652] on div "Loaded : 92.38% 00:37 00:46" at bounding box center [673, 806] width 1347 height 2
click at [687, 409] on span "Video Player" at bounding box center [677, 420] width 22 height 29
click at [455, 613] on video "Video Player" at bounding box center [673, 421] width 1347 height 842
click at [503, 652] on video "Video Player" at bounding box center [673, 421] width 1347 height 842
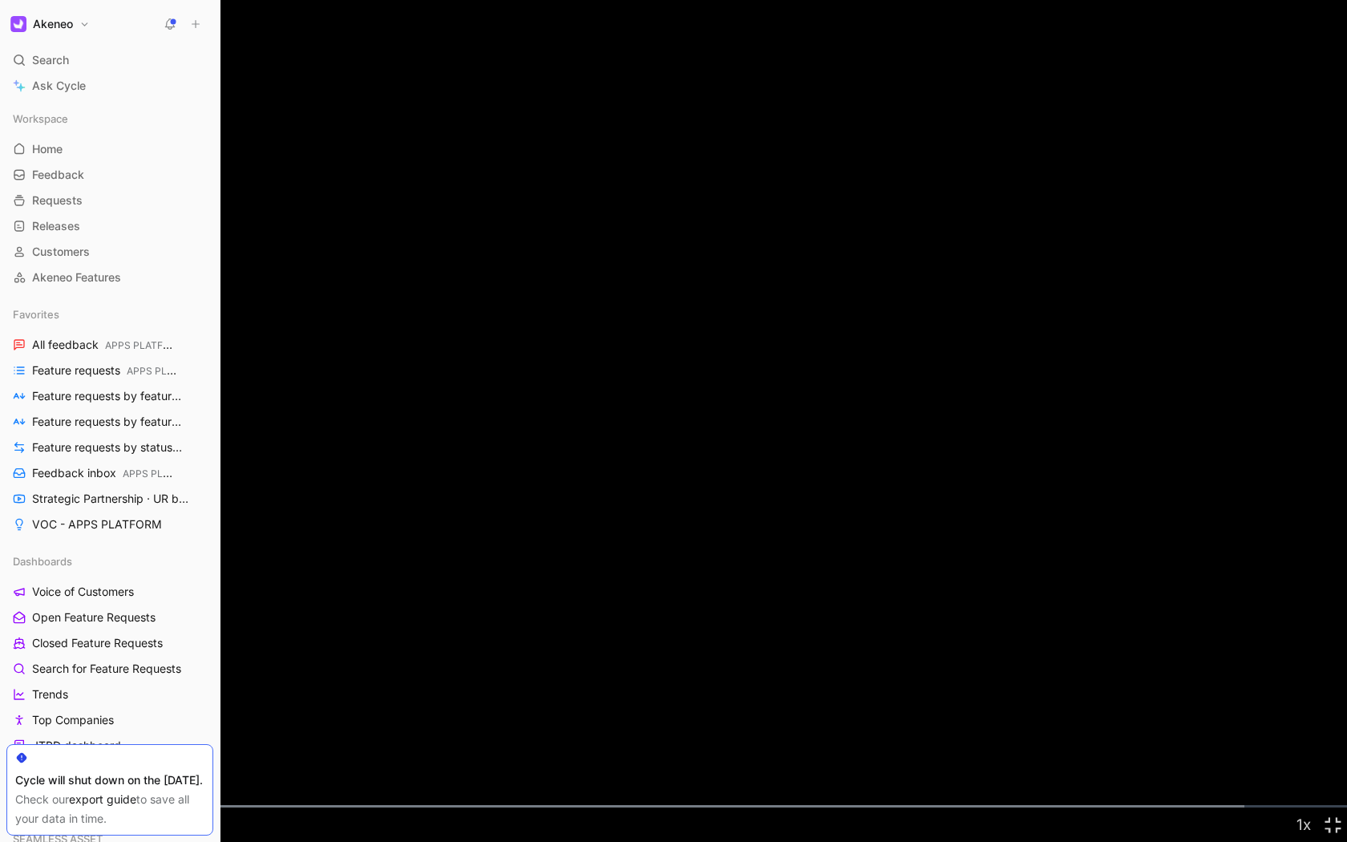
click at [596, 408] on video "Video Player" at bounding box center [673, 421] width 1347 height 842
click at [83, 652] on div "Loaded : 92.38% 01:25 01:25" at bounding box center [673, 806] width 1347 height 2
click at [221, 593] on video "Video Player" at bounding box center [673, 421] width 1347 height 842
click at [278, 562] on video "Video Player" at bounding box center [673, 421] width 1347 height 842
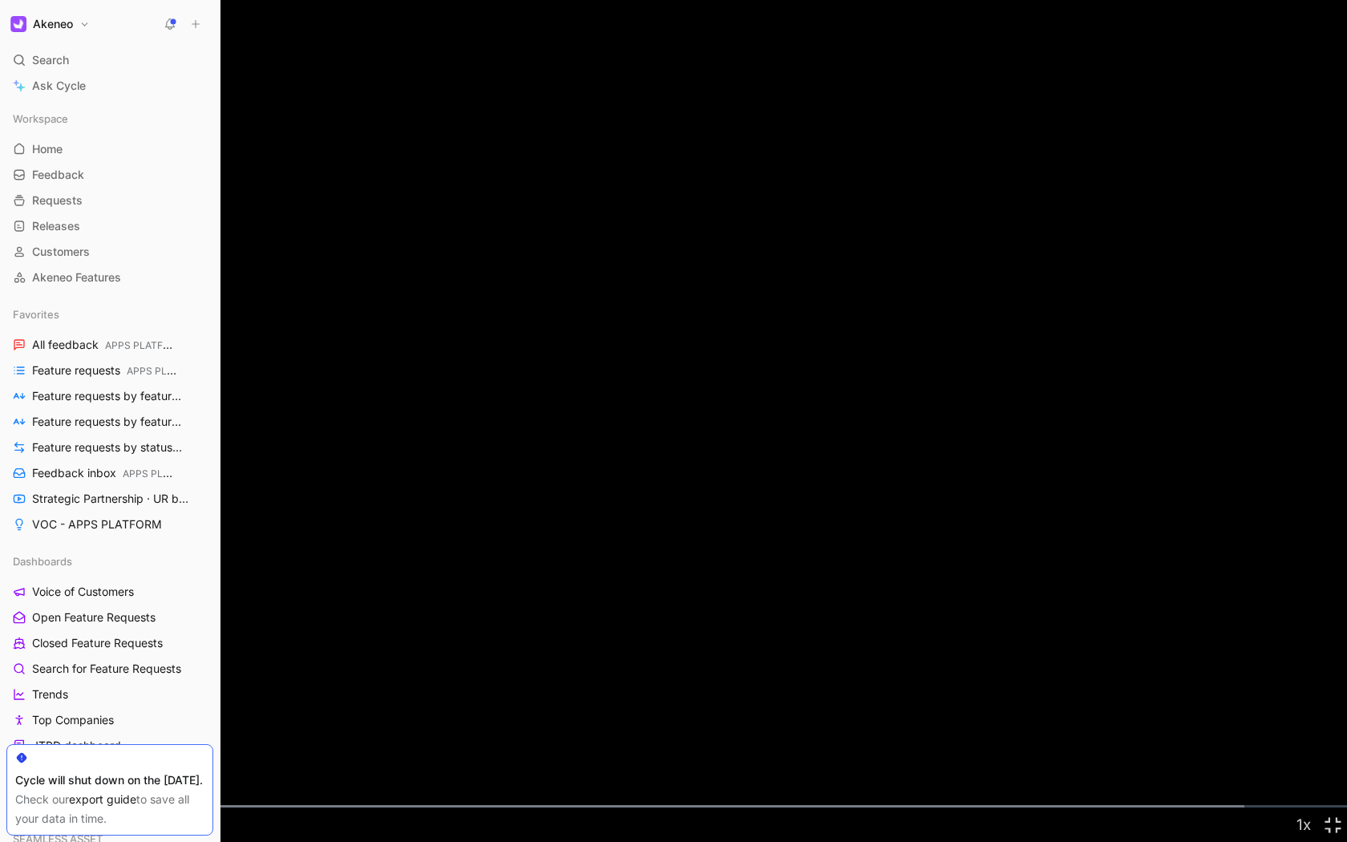
click at [368, 513] on video "Video Player" at bounding box center [673, 421] width 1347 height 842
click at [696, 404] on button "Play Video" at bounding box center [673, 421] width 72 height 72
click at [540, 470] on video "Video Player" at bounding box center [673, 421] width 1347 height 842
click at [662, 443] on button "Play Video" at bounding box center [673, 421] width 72 height 72
click at [107, 652] on div "01:50" at bounding box center [107, 806] width 1 height 2
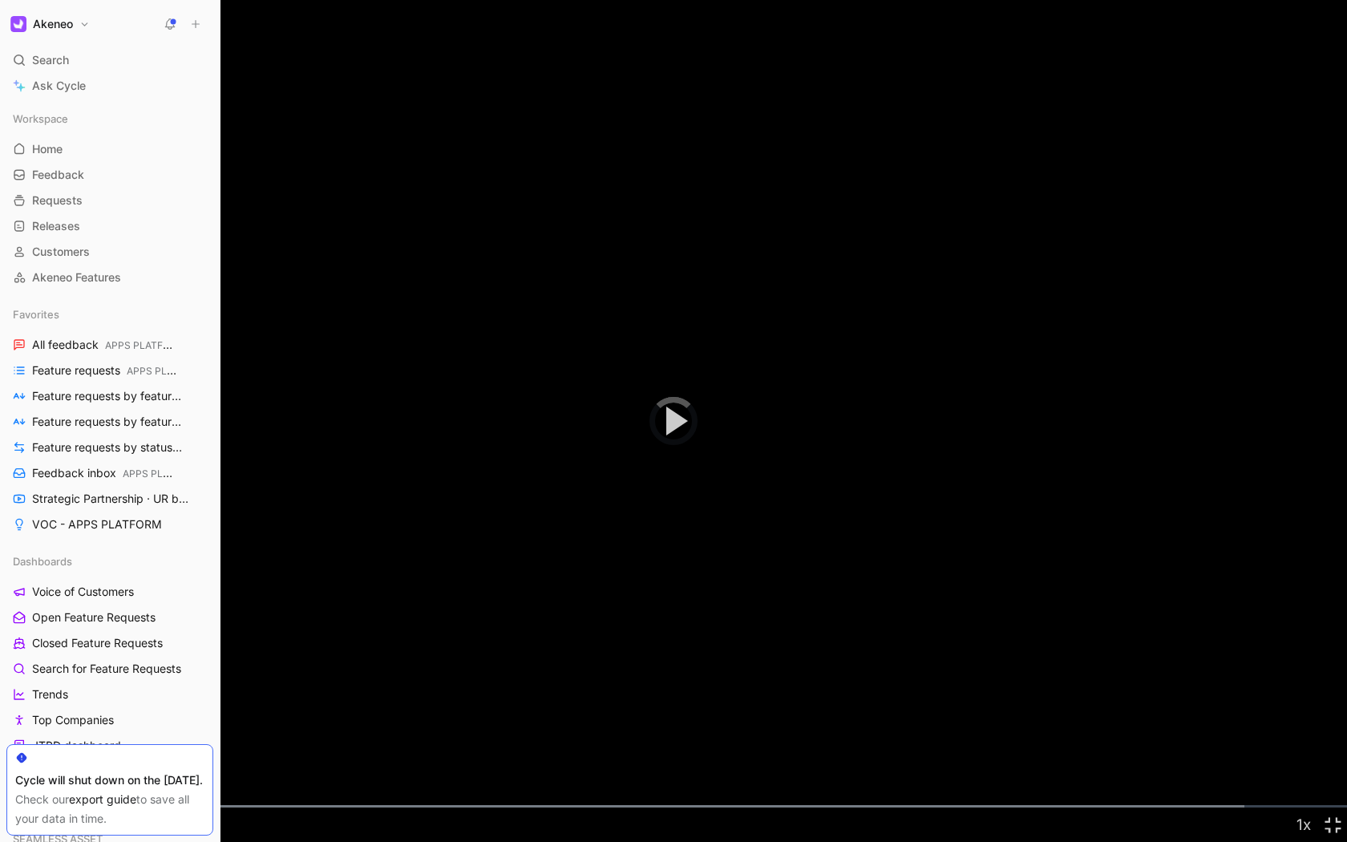
click at [122, 652] on div "Loaded : 92.38% 02:05 02:05" at bounding box center [673, 806] width 1347 height 2
click at [127, 652] on div "Loaded : 92.38% 02:10 02:11" at bounding box center [673, 806] width 1347 height 2
click at [139, 652] on div "02:22" at bounding box center [139, 806] width 1 height 2
click at [155, 652] on div "02:38" at bounding box center [155, 806] width 1 height 2
click at [377, 631] on video "Video Player" at bounding box center [673, 421] width 1347 height 842
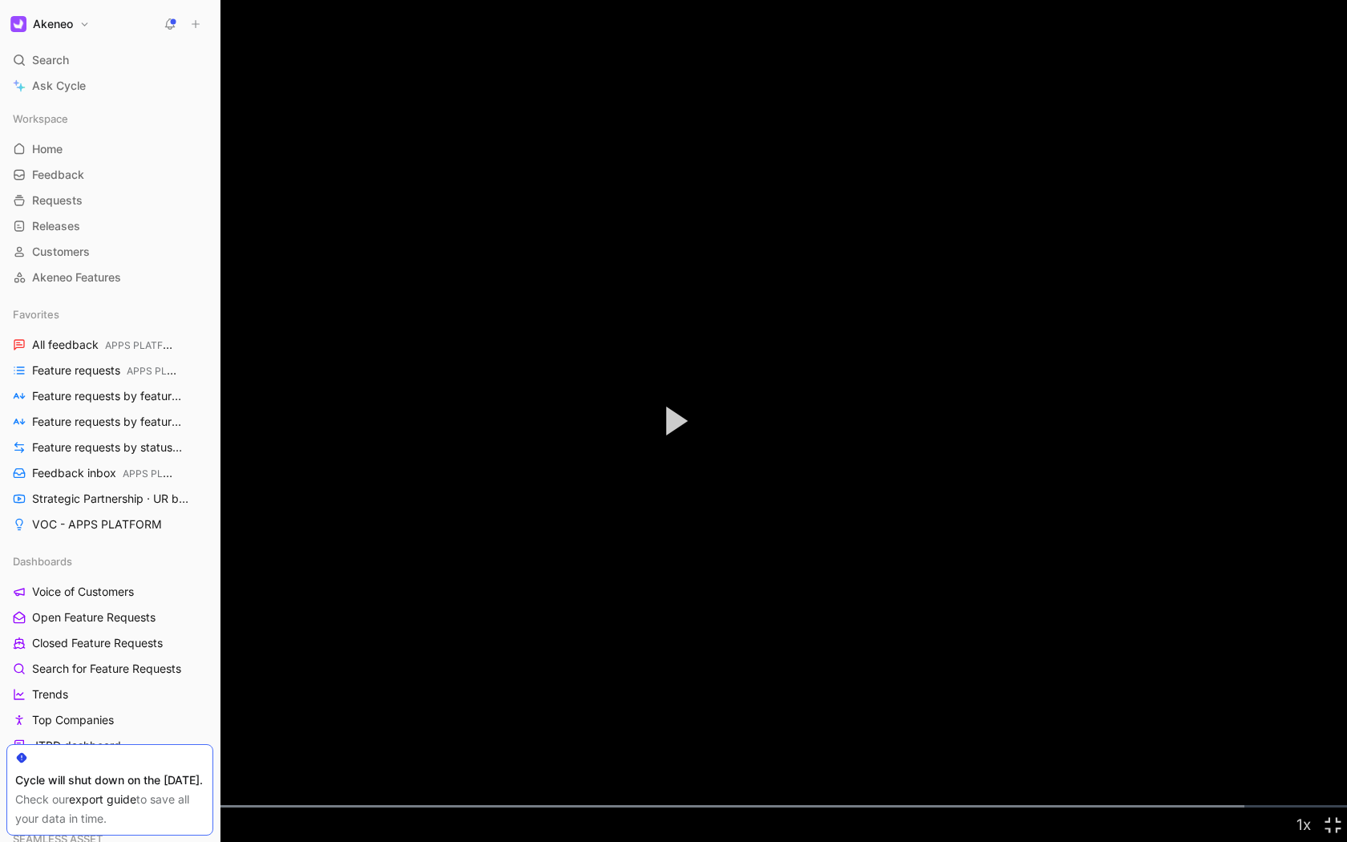
click at [804, 412] on video "Video Player" at bounding box center [673, 421] width 1347 height 842
click at [656, 531] on video "Video Player" at bounding box center [673, 421] width 1347 height 842
click at [188, 652] on div "Loaded : 92.38% 03:14 03:05" at bounding box center [673, 806] width 1347 height 2
click at [196, 652] on div "Loaded : 92.38% 03:20 03:14" at bounding box center [673, 806] width 1347 height 2
click at [179, 652] on div "Loaded : 92.38% 03:04 03:20" at bounding box center [673, 806] width 1347 height 2
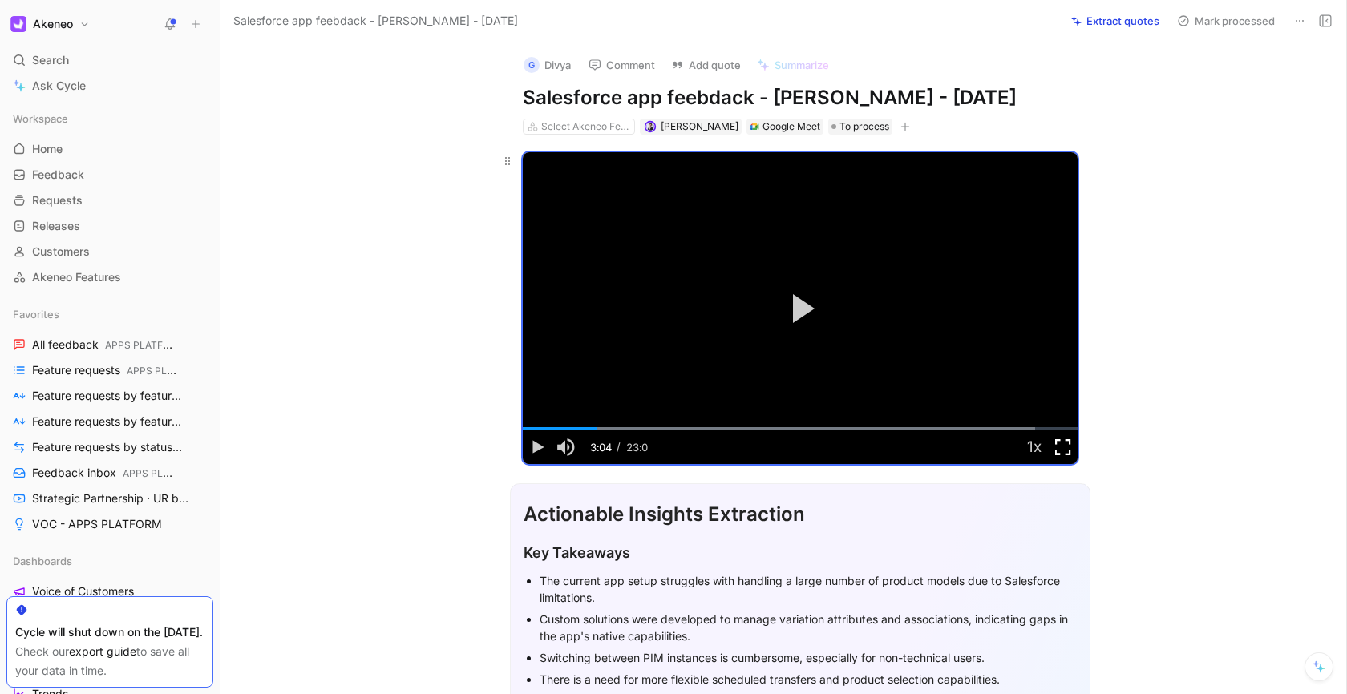
click at [1064, 447] on span "Video Player" at bounding box center [1063, 447] width 29 height 0
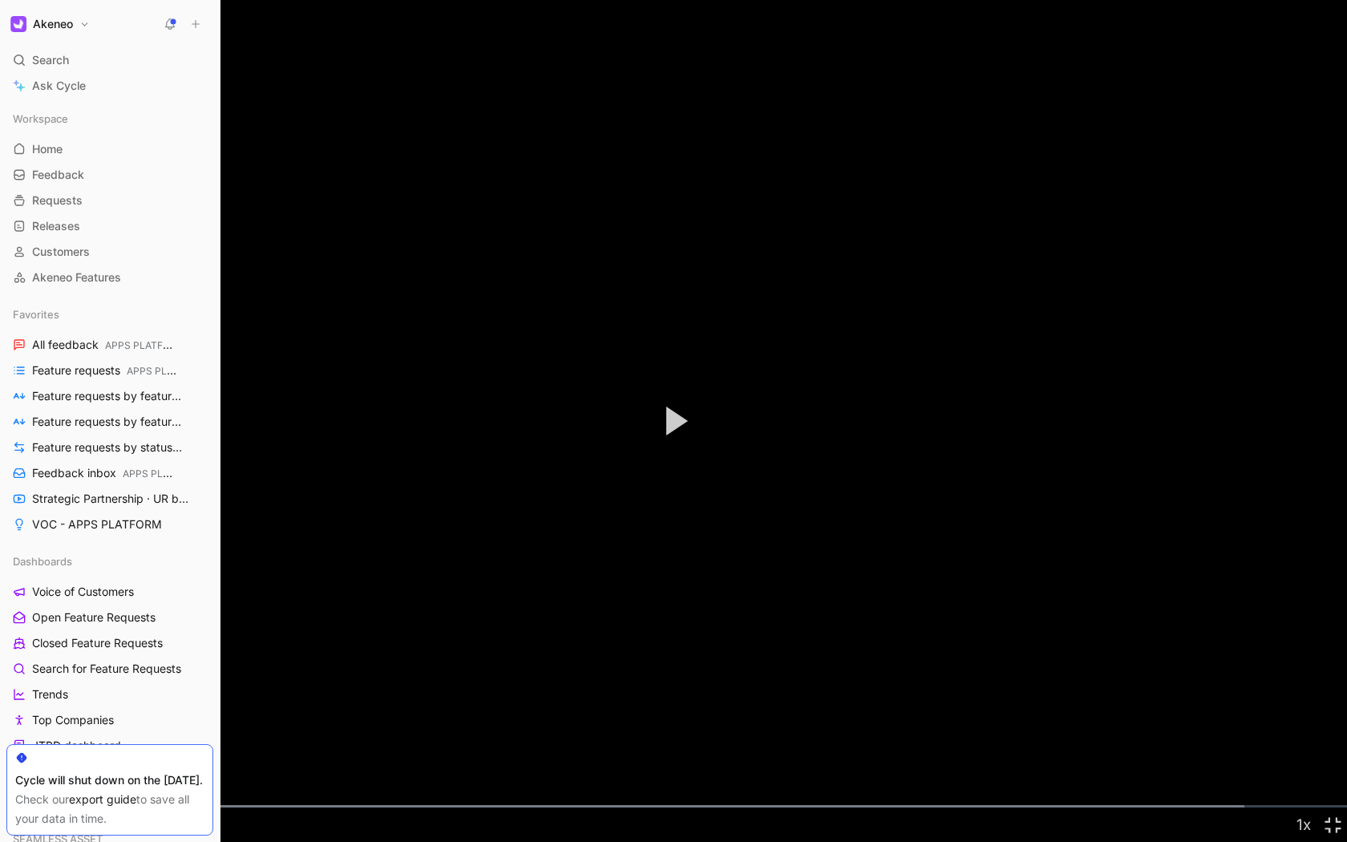
click at [136, 652] on div "02:19" at bounding box center [136, 806] width 1 height 2
drag, startPoint x: 122, startPoint y: 804, endPoint x: 104, endPoint y: 804, distance: 17.6
click at [122, 652] on div "Loaded : 92.38% 02:05 02:19" at bounding box center [673, 806] width 1347 height 2
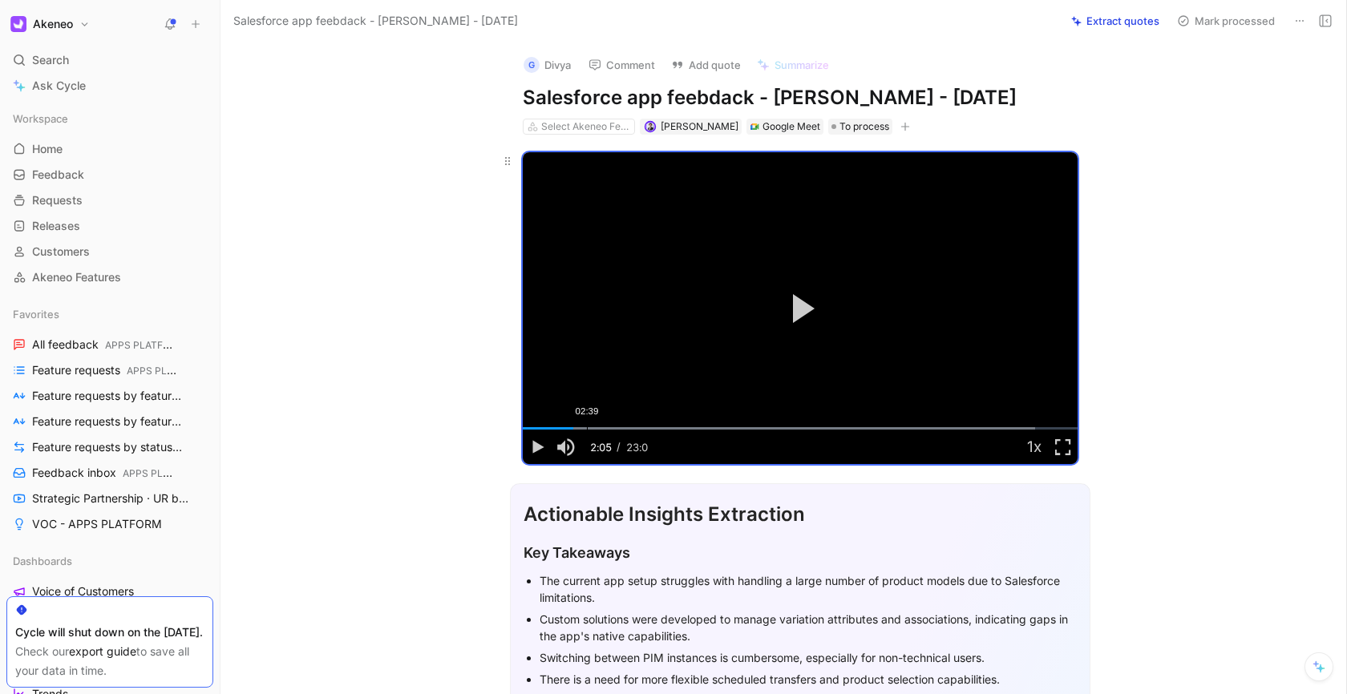
click at [587, 427] on div "02:39" at bounding box center [587, 428] width 1 height 2
click at [598, 427] on div "Loaded : 92.38% 03:17 02:39" at bounding box center [800, 428] width 555 height 2
click at [606, 427] on div "Loaded : 92.38% 03:39 03:39" at bounding box center [800, 428] width 555 height 2
click at [769, 327] on button "Play Video" at bounding box center [800, 309] width 72 height 72
click at [1057, 447] on span "Video Player" at bounding box center [1063, 447] width 29 height 0
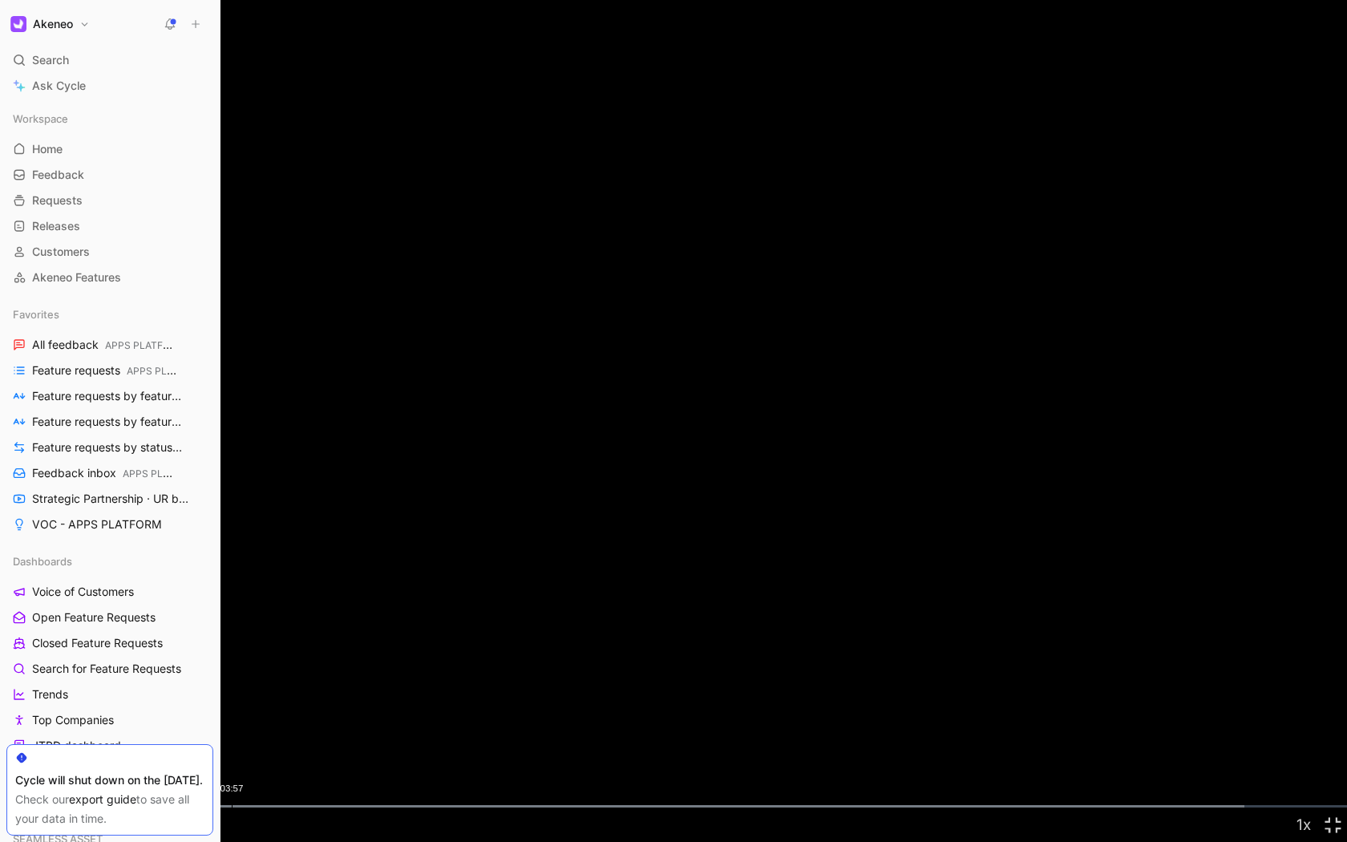
click at [232, 652] on div "03:57" at bounding box center [232, 806] width 1 height 2
click at [12, 652] on span "Video Player" at bounding box center [14, 824] width 29 height 0
click at [257, 652] on div "04:23" at bounding box center [257, 806] width 1 height 2
click at [282, 652] on div "Loaded : 92.38% 04:49 04:24" at bounding box center [673, 806] width 1347 height 2
click at [296, 652] on div "Loaded : 92.38% 05:04 04:49" at bounding box center [673, 806] width 1347 height 2
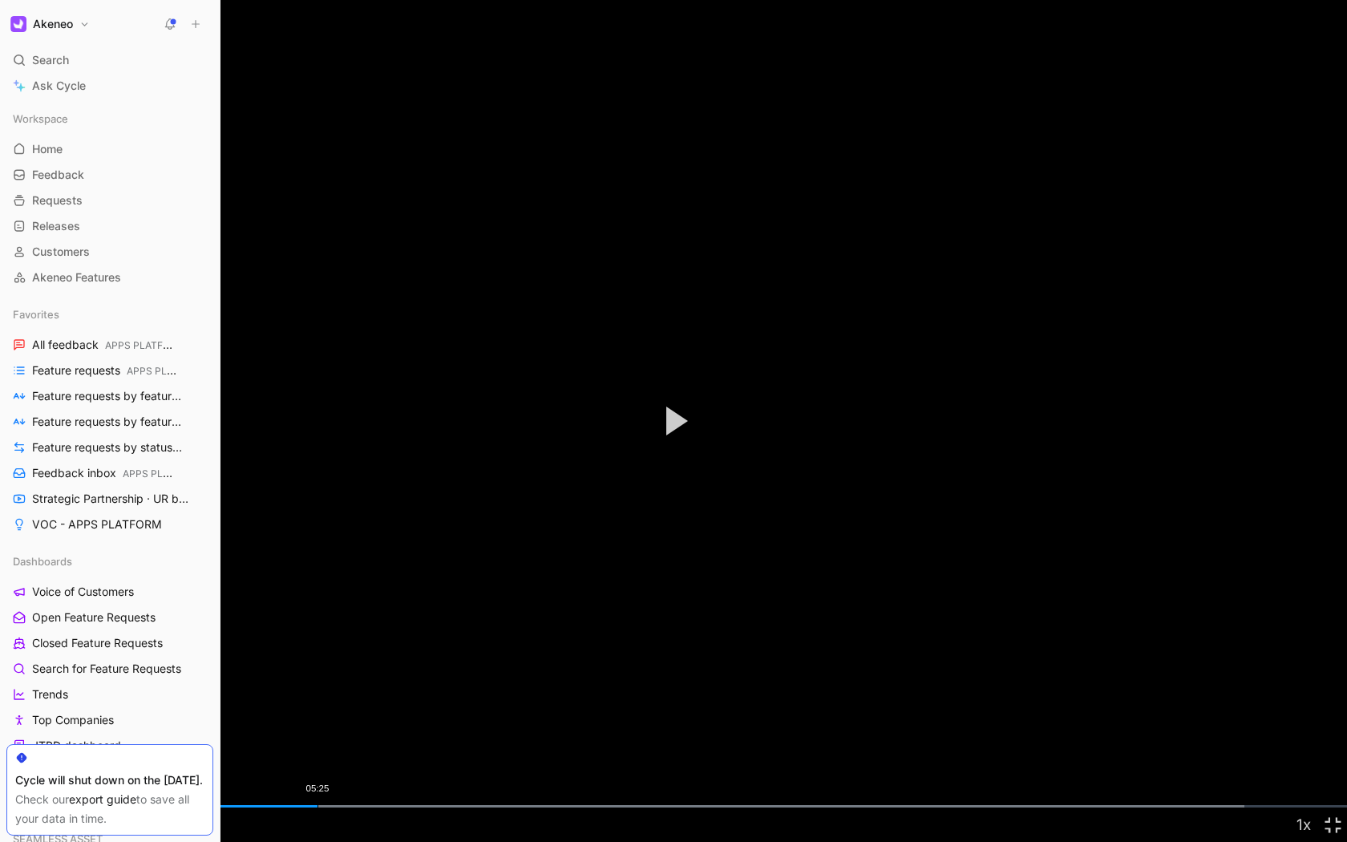
click at [317, 652] on div "Loaded : 92.38% 05:25 05:25" at bounding box center [673, 806] width 1347 height 2
click at [365, 652] on div "06:14" at bounding box center [365, 806] width 1 height 2
